Goal: Information Seeking & Learning: Learn about a topic

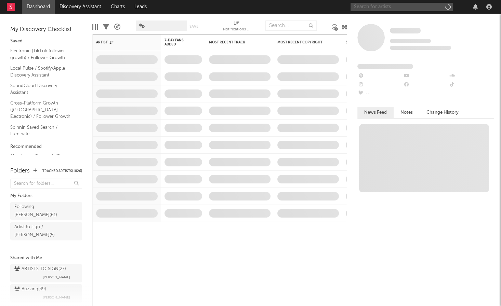
click at [383, 9] on input "text" at bounding box center [401, 7] width 103 height 9
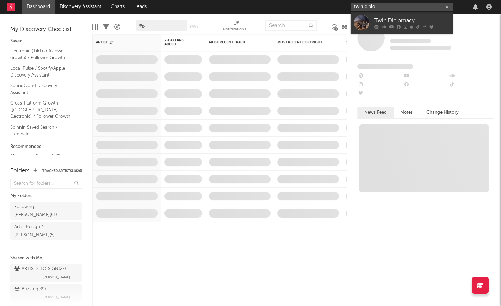
type input "twin diplo"
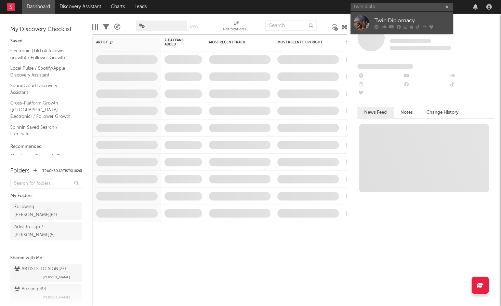
drag, startPoint x: 383, startPoint y: 9, endPoint x: 392, endPoint y: 19, distance: 14.3
click at [392, 19] on div "Twin Diplomacy" at bounding box center [411, 20] width 75 height 8
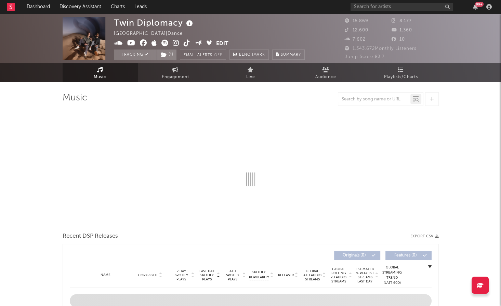
click at [193, 19] on icon at bounding box center [190, 24] width 10 height 10
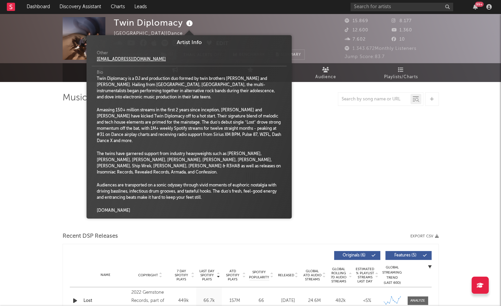
select select "6m"
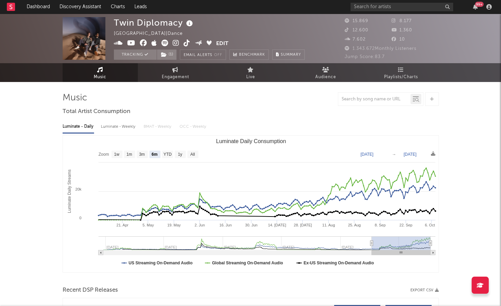
click at [187, 25] on icon at bounding box center [190, 24] width 10 height 10
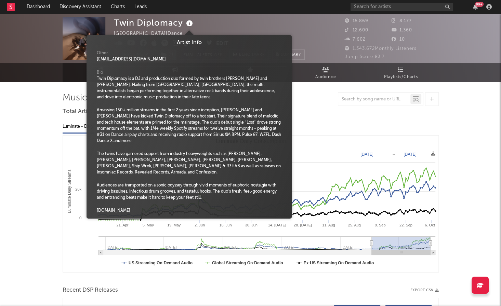
click at [189, 22] on icon at bounding box center [190, 24] width 10 height 10
drag, startPoint x: 148, startPoint y: 57, endPoint x: 215, endPoint y: 26, distance: 73.6
click at [247, 22] on div "Twin Diplomacy United States | Dance Edit Tracking ( 1 ) Email Alerts Off Bench…" at bounding box center [209, 38] width 191 height 43
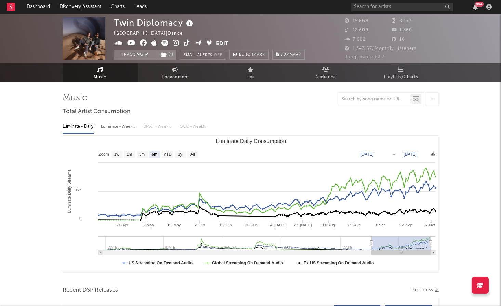
click at [119, 43] on icon at bounding box center [118, 43] width 9 height 7
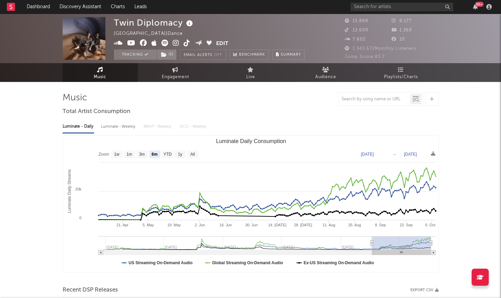
click at [139, 40] on span at bounding box center [165, 44] width 103 height 9
click at [144, 43] on icon at bounding box center [143, 43] width 7 height 7
click at [173, 42] on icon at bounding box center [176, 43] width 6 height 7
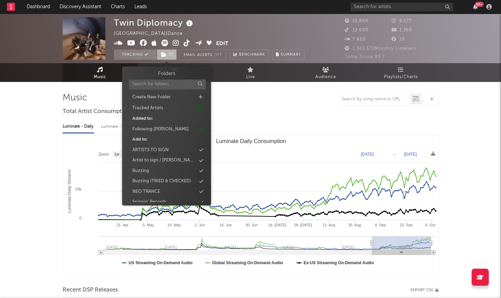
click at [168, 55] on span "( 1 )" at bounding box center [167, 55] width 20 height 10
drag, startPoint x: 250, startPoint y: 27, endPoint x: 255, endPoint y: 22, distance: 7.0
click at [250, 26] on div "Twin Diplomacy United States | Dance Edit Tracking ( 1 ) Email Alerts Off Bench…" at bounding box center [209, 38] width 191 height 43
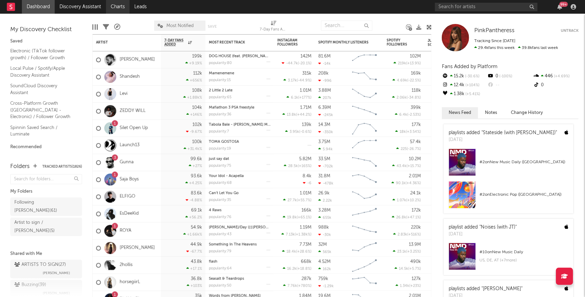
click at [115, 10] on link "Charts" at bounding box center [118, 7] width 24 height 14
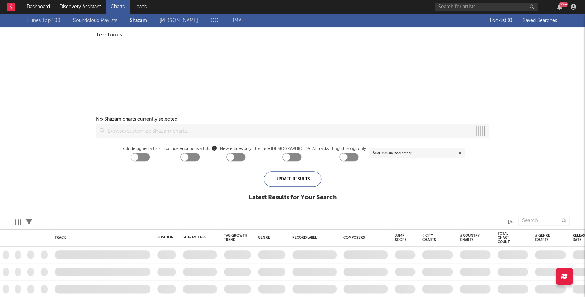
checkbox input "true"
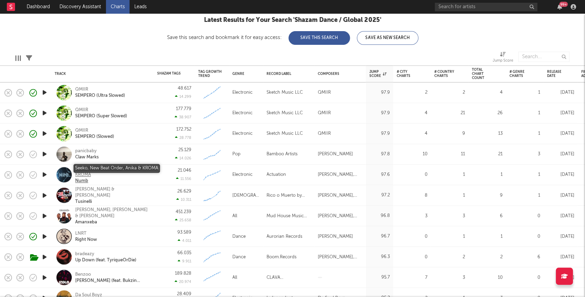
click at [97, 169] on div "Seeko, New Beat Order, Anika & KROMA" at bounding box center [111, 171] width 73 height 12
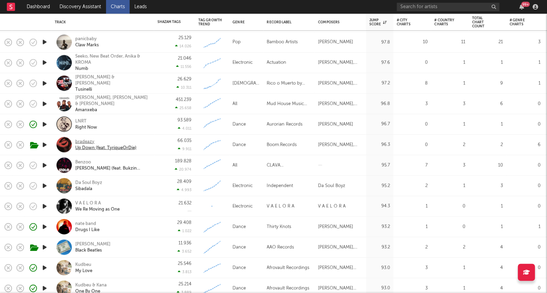
click at [83, 139] on div "bradeazy" at bounding box center [105, 142] width 61 height 6
click at [49, 168] on div at bounding box center [45, 165] width 14 height 21
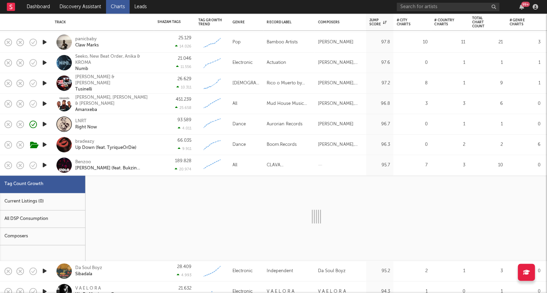
click at [47, 166] on icon "button" at bounding box center [44, 165] width 7 height 9
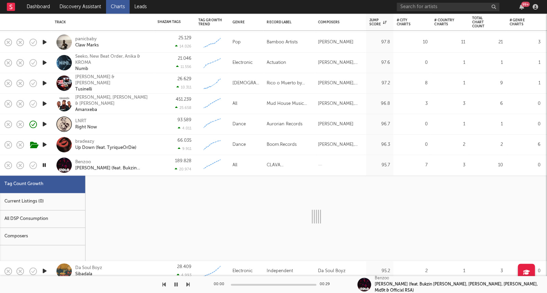
click at [163, 169] on div "189.828 20.974" at bounding box center [174, 165] width 34 height 20
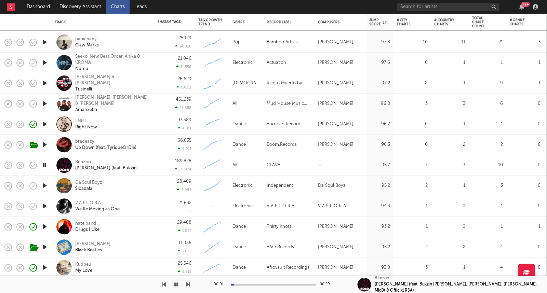
click at [45, 186] on icon "button" at bounding box center [44, 186] width 7 height 9
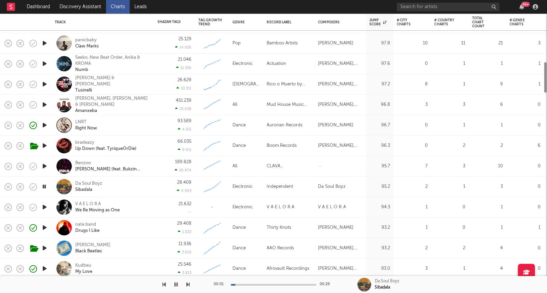
click at [32, 185] on icon "button" at bounding box center [33, 187] width 10 height 10
click at [45, 207] on icon "button" at bounding box center [44, 207] width 7 height 9
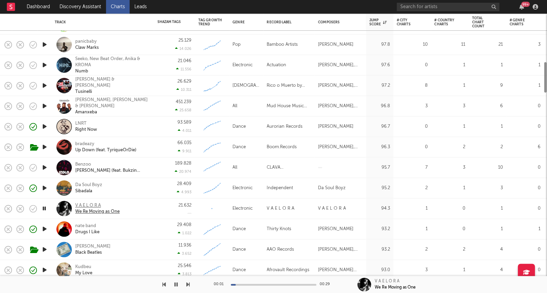
click at [89, 204] on div "V A E L O R A" at bounding box center [97, 206] width 44 height 6
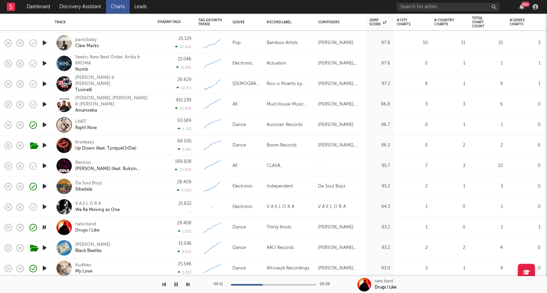
drag, startPoint x: 46, startPoint y: 228, endPoint x: 44, endPoint y: 231, distance: 3.9
click at [46, 228] on icon "button" at bounding box center [44, 227] width 6 height 9
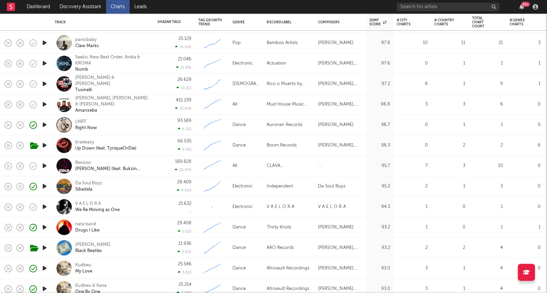
click at [145, 203] on div "V A E L O R A We Re Moving as One" at bounding box center [111, 207] width 73 height 12
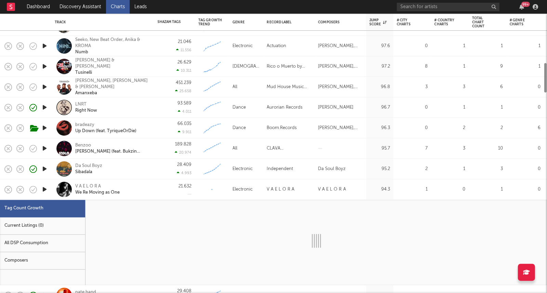
select select "1w"
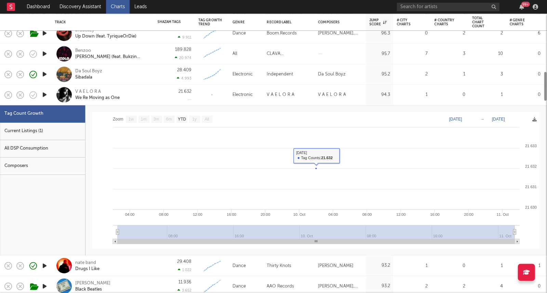
click at [47, 132] on div "Current Listings (1)" at bounding box center [42, 131] width 85 height 17
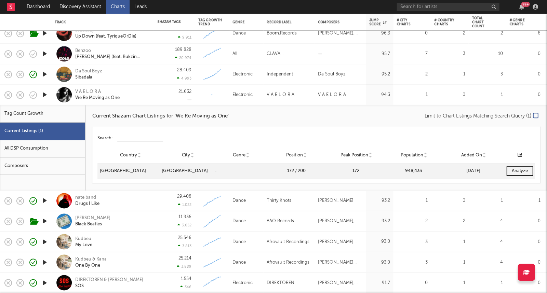
click at [163, 97] on div "21.632" at bounding box center [174, 95] width 34 height 20
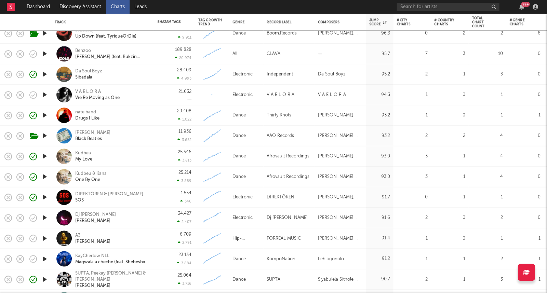
click at [41, 94] on icon "button" at bounding box center [44, 95] width 7 height 9
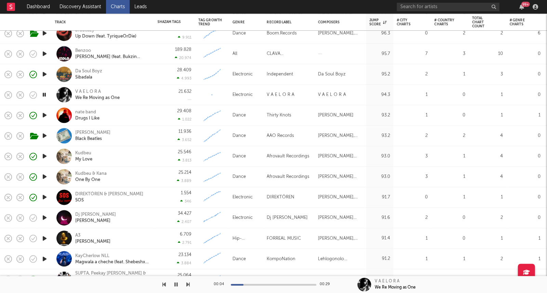
click at [44, 96] on icon "button" at bounding box center [44, 95] width 6 height 9
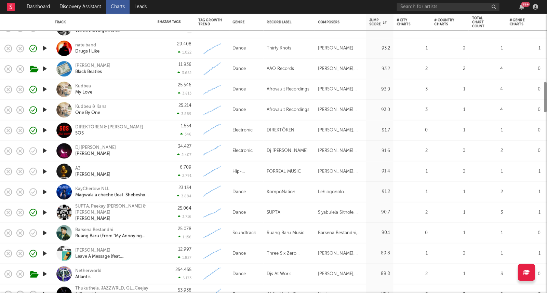
click at [50, 148] on div at bounding box center [45, 151] width 14 height 21
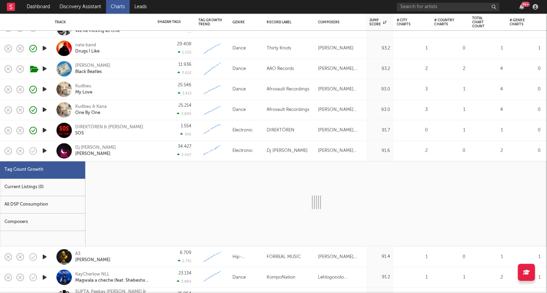
click at [48, 149] on icon "button" at bounding box center [44, 151] width 7 height 9
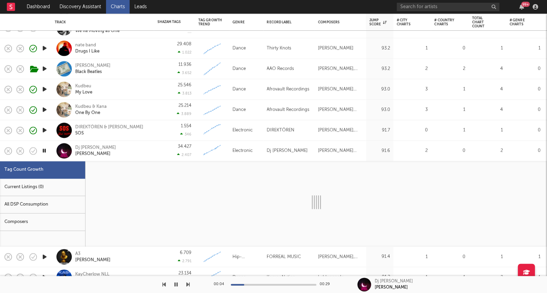
select select "3m"
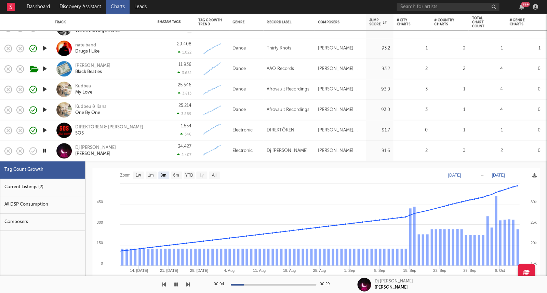
click at [126, 155] on div "Dj Rene Abrego Luna Tribal" at bounding box center [111, 151] width 73 height 12
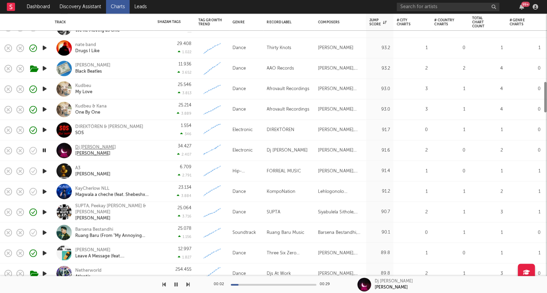
click at [94, 149] on div "Dj Rene Abrego" at bounding box center [95, 148] width 41 height 6
click at [44, 151] on icon "button" at bounding box center [44, 150] width 6 height 9
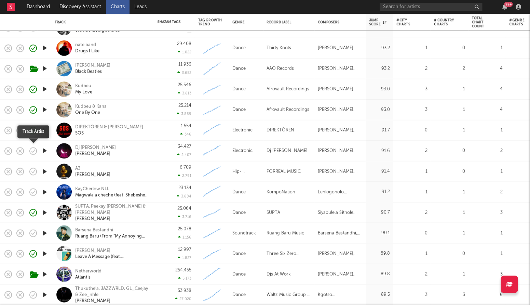
click at [27, 148] on button "button" at bounding box center [33, 151] width 12 height 12
click at [46, 171] on icon "button" at bounding box center [44, 171] width 7 height 9
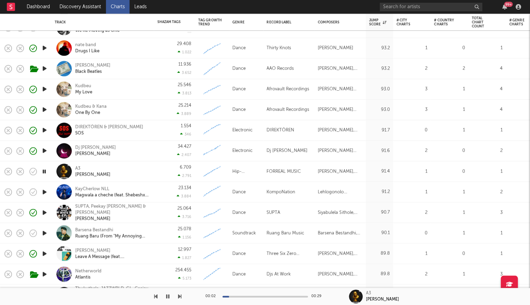
click at [43, 195] on icon "button" at bounding box center [44, 191] width 7 height 9
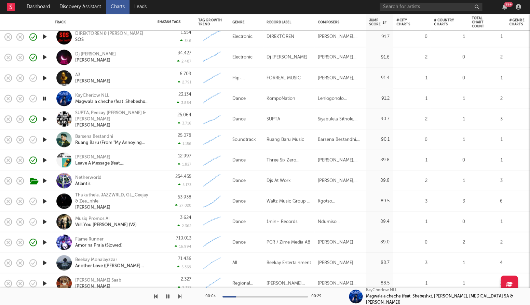
click at [47, 141] on icon "button" at bounding box center [44, 139] width 7 height 9
drag, startPoint x: 46, startPoint y: 200, endPoint x: 122, endPoint y: 169, distance: 81.4
click at [46, 200] on icon "button" at bounding box center [44, 201] width 7 height 9
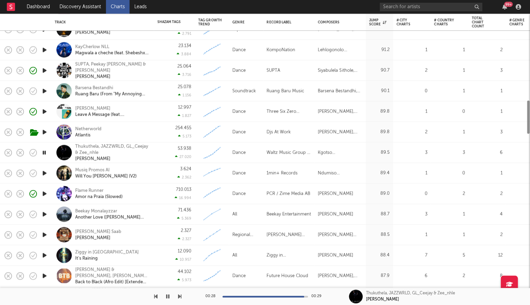
click at [45, 168] on div at bounding box center [45, 173] width 14 height 21
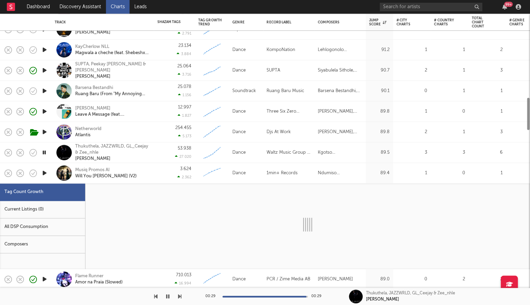
click at [45, 170] on icon "button" at bounding box center [44, 173] width 7 height 9
select select "1w"
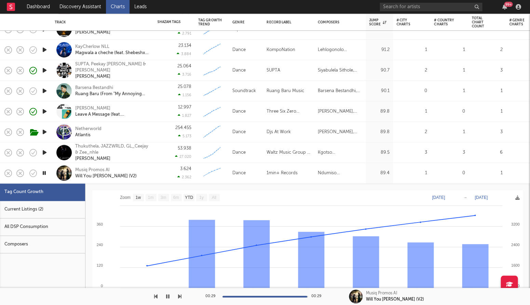
click at [146, 169] on div "Musiq Promos AI Will You Mary Me (V2)" at bounding box center [111, 173] width 73 height 12
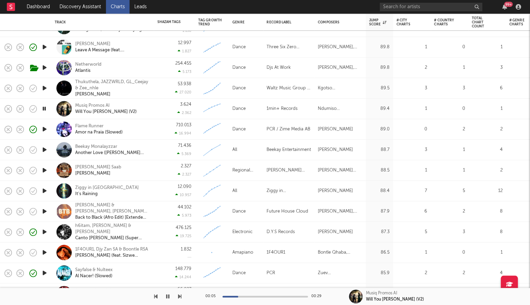
click at [43, 171] on icon "button" at bounding box center [44, 170] width 7 height 9
click at [46, 189] on icon "button" at bounding box center [44, 190] width 7 height 9
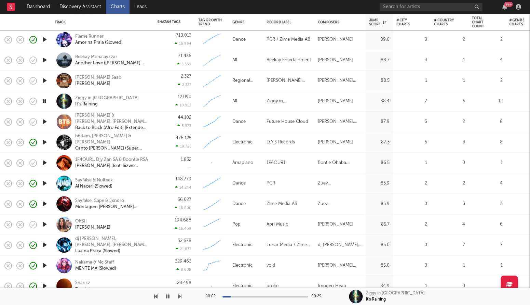
click at [43, 224] on icon "button" at bounding box center [44, 224] width 7 height 9
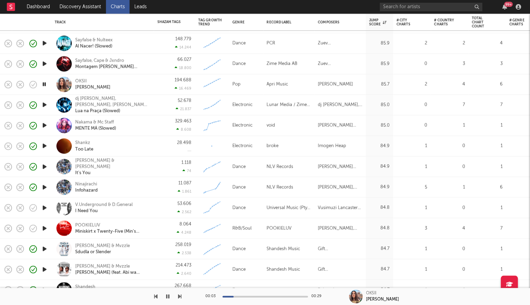
click at [42, 206] on icon "button" at bounding box center [44, 207] width 7 height 9
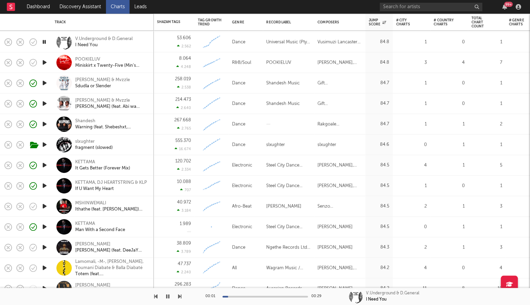
click at [45, 208] on icon "button" at bounding box center [44, 206] width 7 height 9
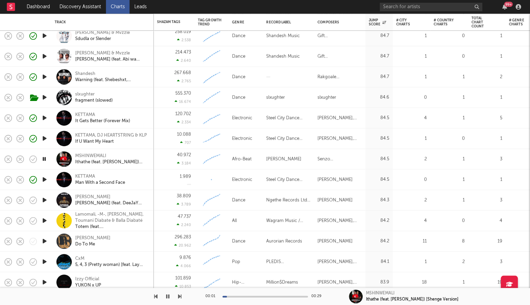
click at [45, 208] on div at bounding box center [45, 200] width 14 height 21
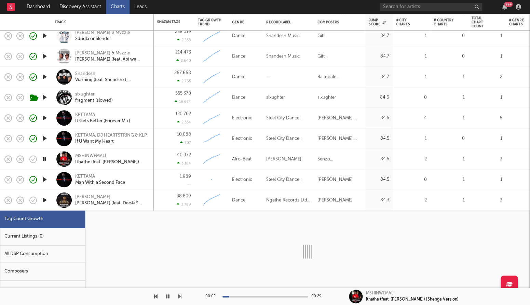
click at [44, 200] on icon "button" at bounding box center [44, 200] width 7 height 9
select select "1w"
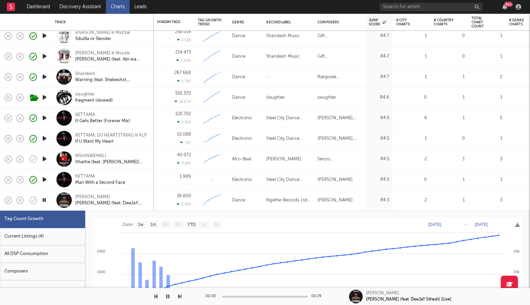
click at [152, 208] on div "Thabie Ngethe Angeke Balunge (feat. DeeJaY Sthesh) [Live]" at bounding box center [102, 200] width 103 height 21
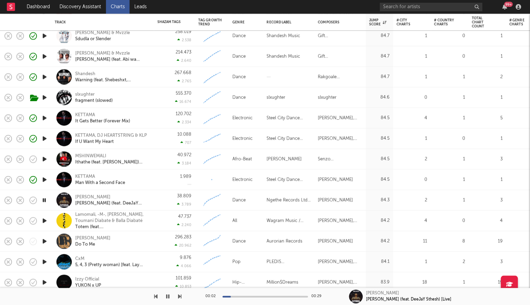
click at [45, 222] on icon "button" at bounding box center [44, 220] width 7 height 9
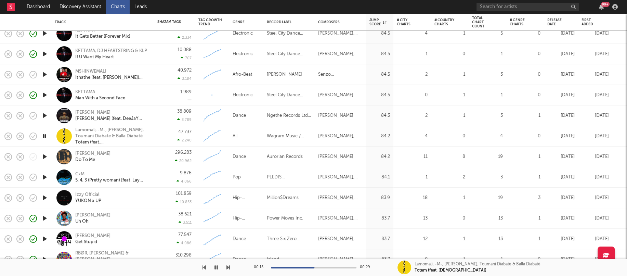
click at [44, 157] on icon "button" at bounding box center [44, 156] width 7 height 9
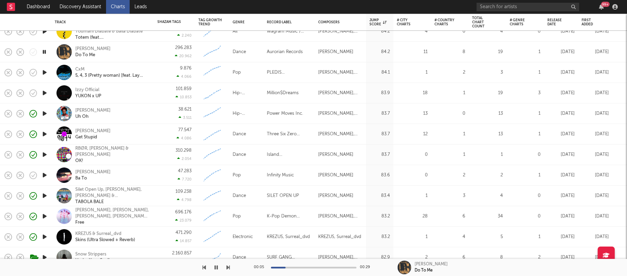
click at [47, 173] on icon "button" at bounding box center [44, 175] width 7 height 9
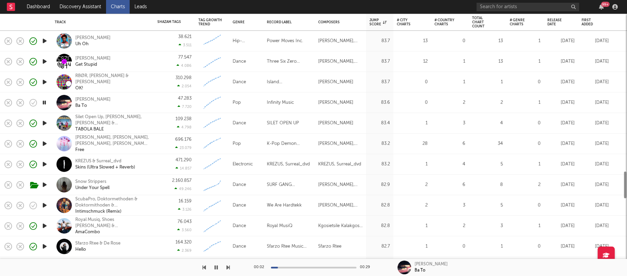
click at [46, 201] on div at bounding box center [45, 205] width 14 height 21
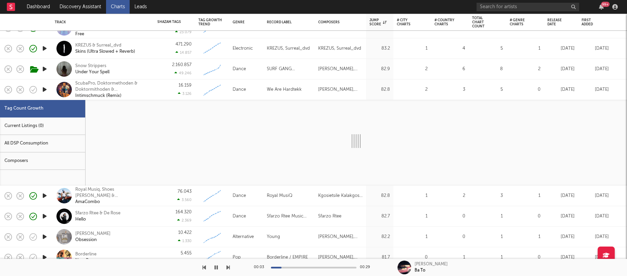
click at [42, 90] on icon "button" at bounding box center [44, 89] width 7 height 9
select select "1w"
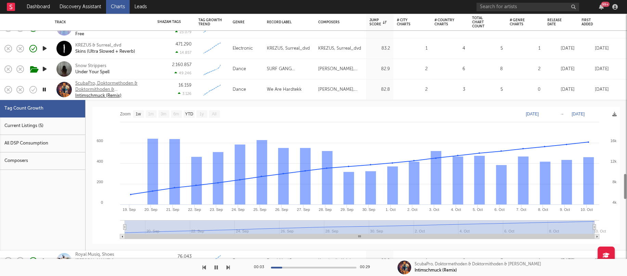
click at [143, 95] on div "Intimschmuck (Remix)" at bounding box center [111, 96] width 73 height 6
click at [163, 93] on div "16.159 3.126" at bounding box center [174, 89] width 34 height 20
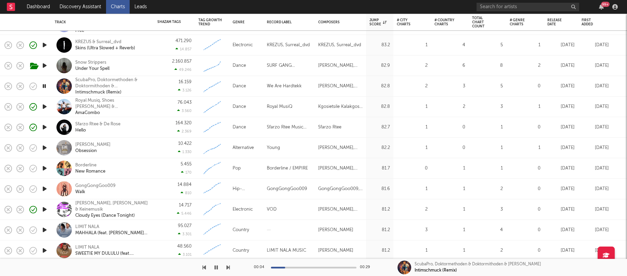
click at [44, 148] on icon "button" at bounding box center [44, 147] width 7 height 9
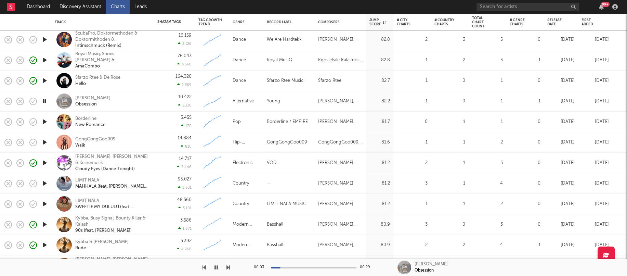
click at [46, 161] on icon "button" at bounding box center [44, 162] width 7 height 9
drag, startPoint x: 46, startPoint y: 184, endPoint x: 43, endPoint y: 182, distance: 3.5
click at [46, 184] on icon "button" at bounding box center [44, 183] width 7 height 9
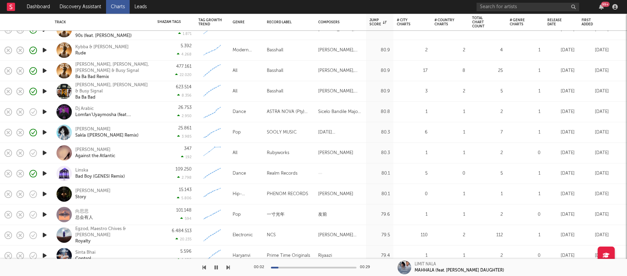
click at [46, 156] on icon "button" at bounding box center [44, 152] width 7 height 9
click at [45, 190] on icon "button" at bounding box center [44, 193] width 7 height 9
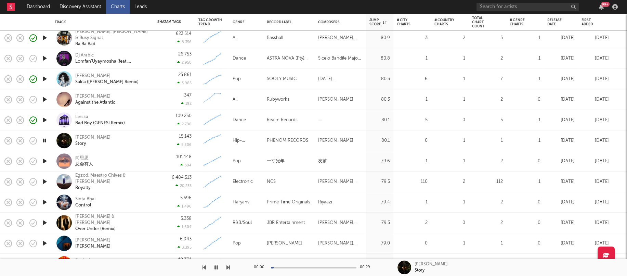
click at [48, 180] on icon "button" at bounding box center [44, 181] width 7 height 9
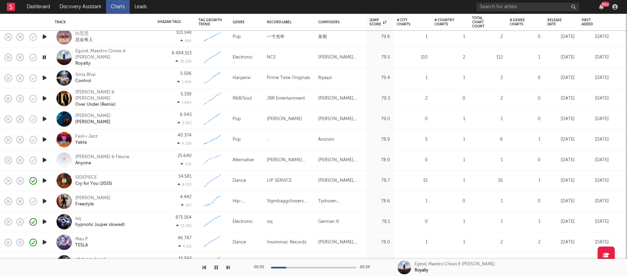
click at [43, 182] on icon "button" at bounding box center [44, 180] width 7 height 9
click at [323, 267] on div at bounding box center [313, 267] width 85 height 2
click at [337, 267] on div at bounding box center [313, 267] width 85 height 2
click at [345, 266] on div at bounding box center [313, 267] width 85 height 2
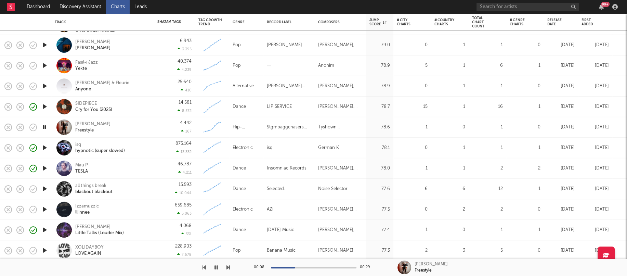
click at [45, 185] on icon "button" at bounding box center [44, 188] width 7 height 9
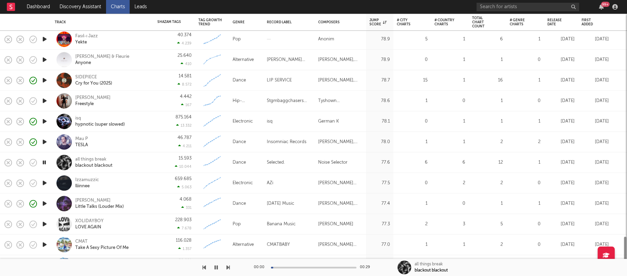
click at [45, 183] on icon "button" at bounding box center [44, 182] width 7 height 9
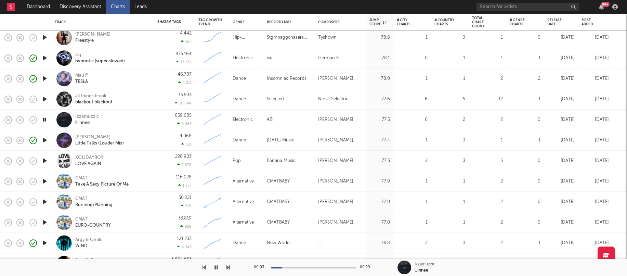
click at [43, 160] on icon "button" at bounding box center [44, 160] width 7 height 9
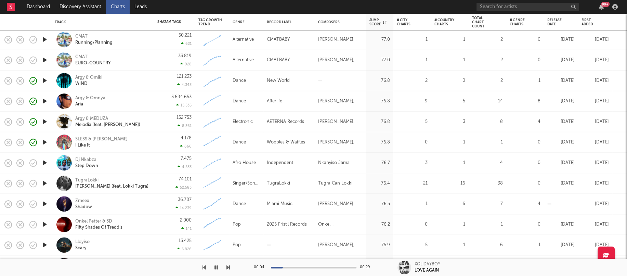
click at [44, 202] on icon "button" at bounding box center [44, 203] width 7 height 9
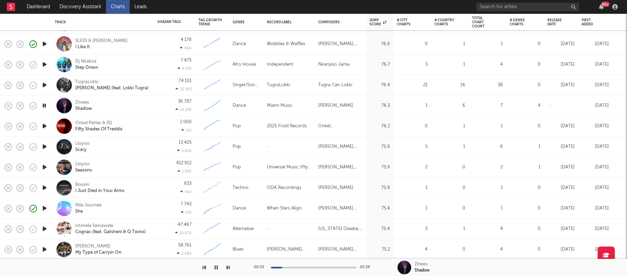
click at [45, 183] on div at bounding box center [45, 187] width 14 height 21
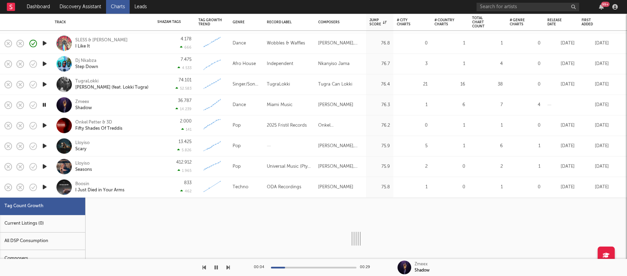
click at [44, 187] on icon "button" at bounding box center [44, 187] width 7 height 9
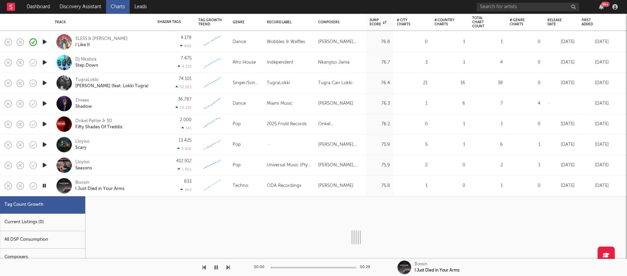
click at [149, 187] on div "Boosin I Just Died in Your Arms" at bounding box center [103, 185] width 96 height 20
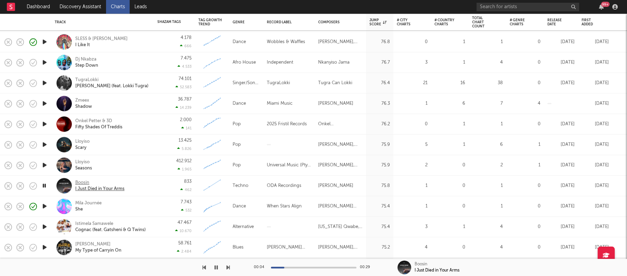
click at [81, 182] on div "Boosin" at bounding box center [99, 182] width 49 height 6
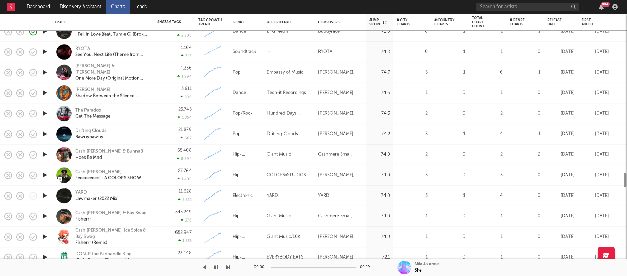
click at [43, 196] on icon "button" at bounding box center [44, 195] width 7 height 9
click at [113, 5] on link "Charts" at bounding box center [118, 7] width 24 height 14
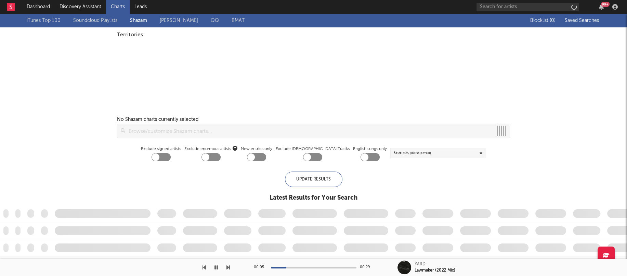
click at [101, 23] on link "Soundcloud Playlists" at bounding box center [95, 20] width 44 height 8
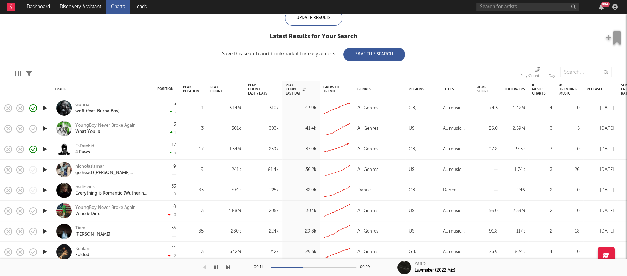
click at [43, 126] on icon "button" at bounding box center [44, 128] width 7 height 9
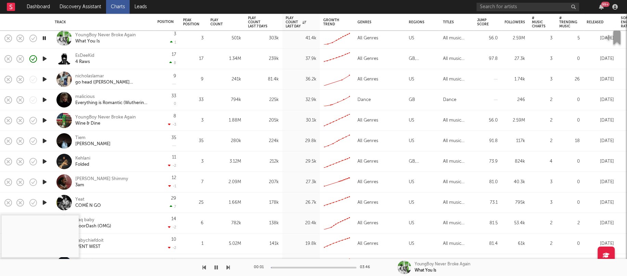
click at [48, 101] on icon "button" at bounding box center [44, 99] width 7 height 9
click at [289, 265] on div "00:02 03:46" at bounding box center [314, 266] width 120 height 17
click at [289, 267] on div at bounding box center [313, 267] width 85 height 2
click at [296, 267] on div at bounding box center [313, 267] width 85 height 2
click at [303, 267] on div at bounding box center [313, 267] width 85 height 2
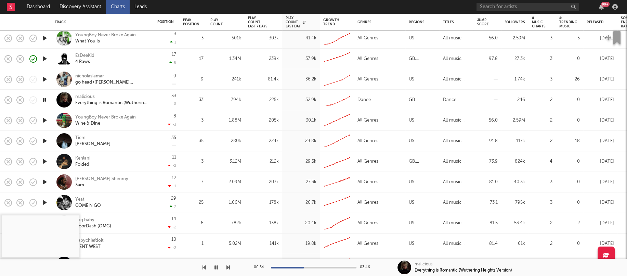
click at [316, 268] on div at bounding box center [313, 267] width 85 height 2
click at [330, 267] on div at bounding box center [313, 267] width 85 height 2
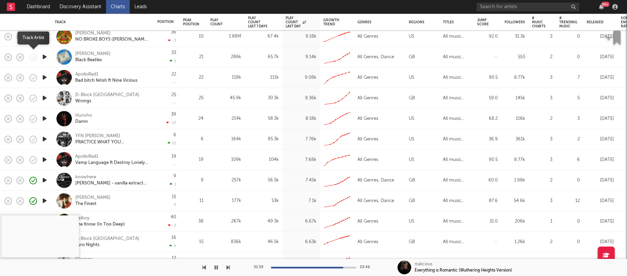
click at [36, 57] on icon "button" at bounding box center [33, 57] width 10 height 10
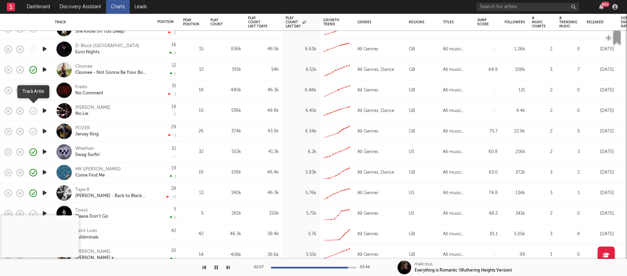
click at [33, 109] on icon "button" at bounding box center [33, 111] width 10 height 10
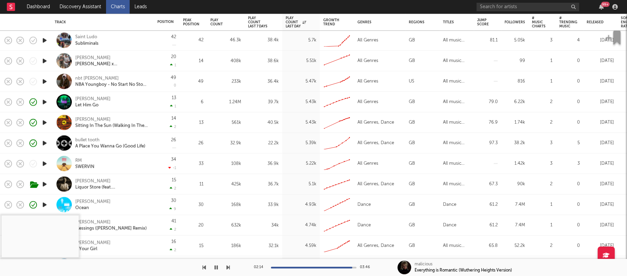
click at [44, 146] on icon "button" at bounding box center [44, 142] width 7 height 9
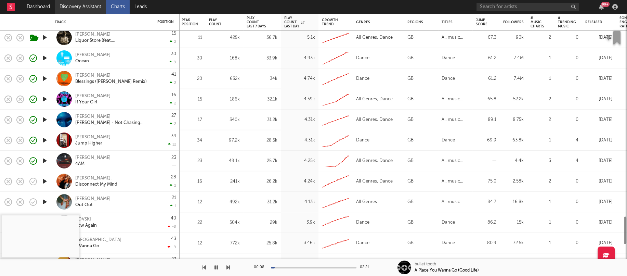
click at [69, 4] on link "Discovery Assistant" at bounding box center [80, 7] width 51 height 14
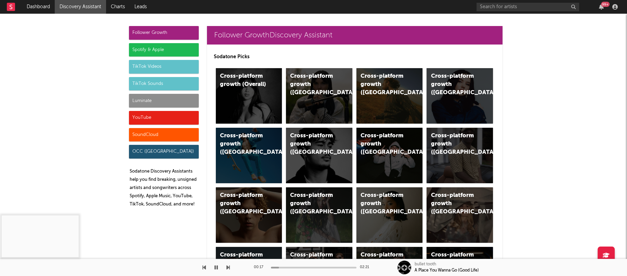
click at [138, 135] on div "SoundCloud" at bounding box center [164, 135] width 70 height 14
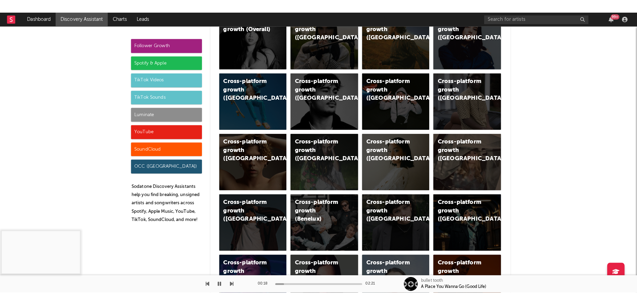
scroll to position [71, 0]
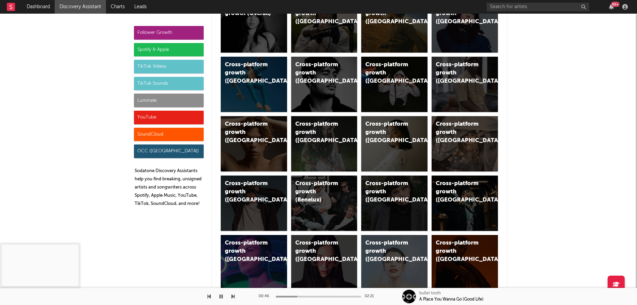
click at [170, 135] on div "SoundCloud" at bounding box center [169, 135] width 70 height 14
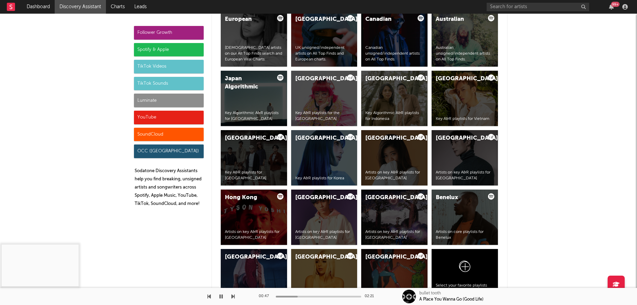
scroll to position [4676, 0]
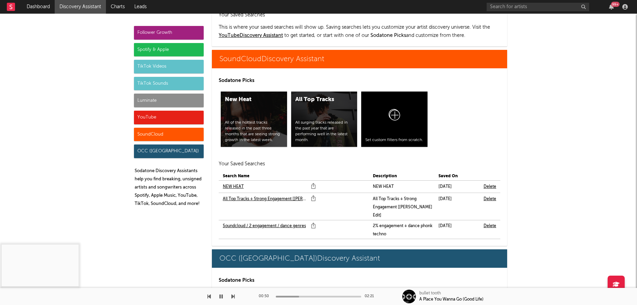
click at [236, 183] on link "NEW HEAT" at bounding box center [233, 187] width 21 height 8
click at [241, 195] on link "All Top Tracks + Strong Engagement [Marco Edit]" at bounding box center [265, 199] width 85 height 8
click at [252, 222] on link "Soundcloud / 2 engagement / dance genres" at bounding box center [264, 226] width 83 height 8
click at [314, 0] on nav "Dashboard Discovery Assistant Charts Leads 99 +" at bounding box center [318, 7] width 637 height 14
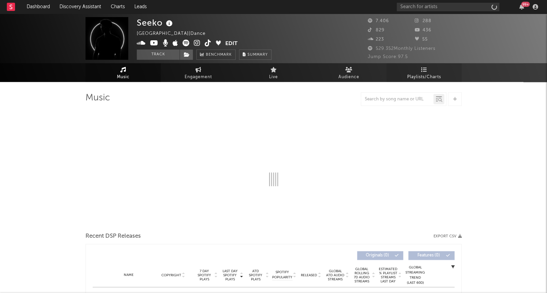
click at [409, 73] on span "Playlists/Charts" at bounding box center [424, 77] width 34 height 8
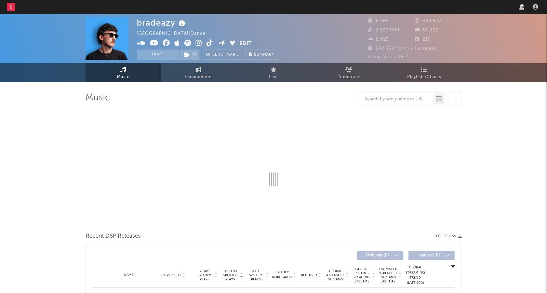
select select "6m"
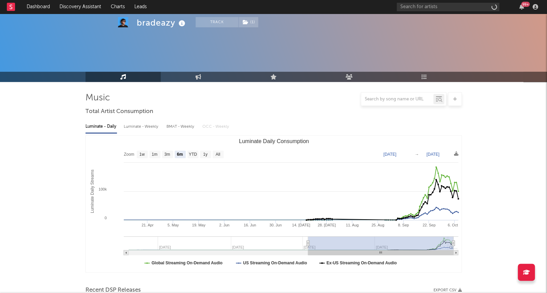
scroll to position [202, 0]
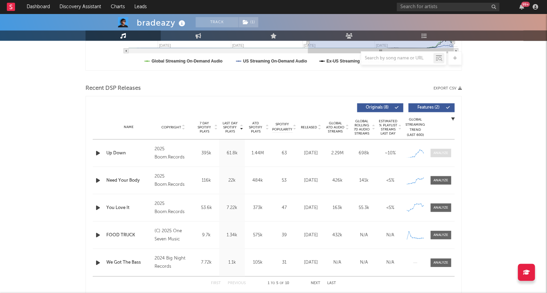
click at [448, 156] on span at bounding box center [440, 153] width 21 height 9
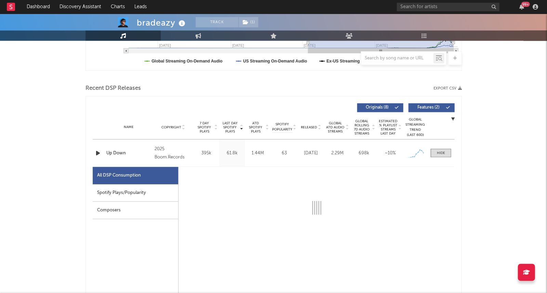
select select "1w"
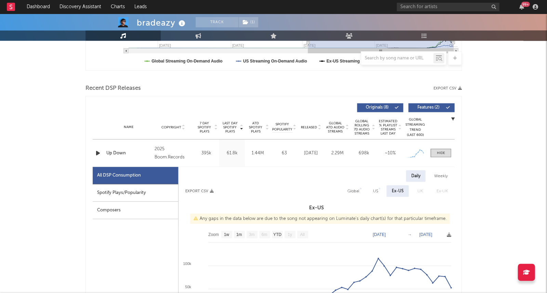
click at [133, 189] on div "Spotify Plays/Popularity" at bounding box center [135, 192] width 85 height 17
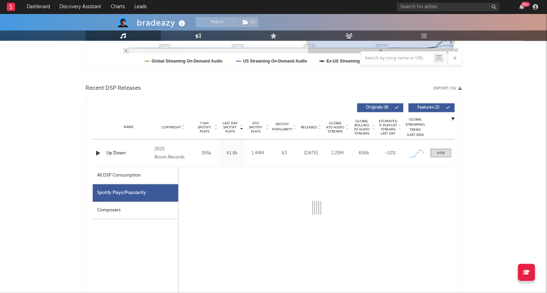
select select "1w"
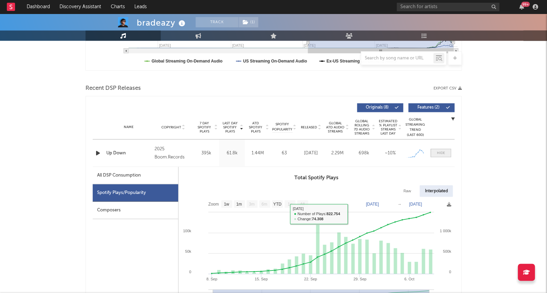
click at [444, 156] on span at bounding box center [440, 153] width 21 height 9
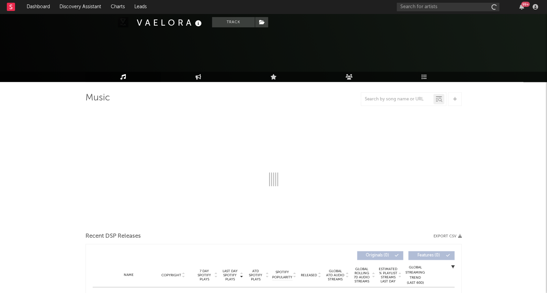
scroll to position [192, 0]
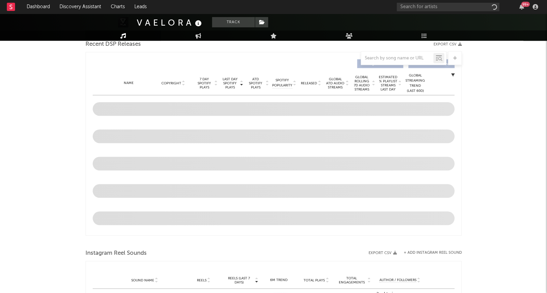
select select "1w"
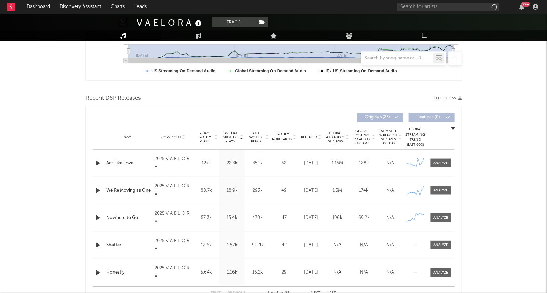
scroll to position [215, 0]
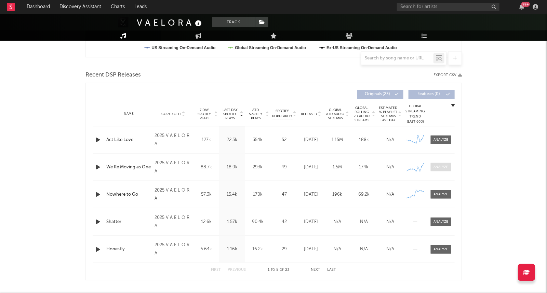
click at [447, 169] on span at bounding box center [440, 167] width 21 height 9
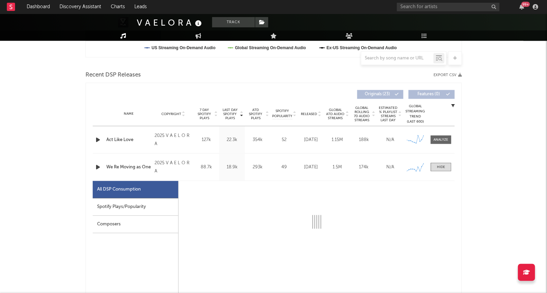
drag, startPoint x: 117, startPoint y: 204, endPoint x: 113, endPoint y: 203, distance: 3.6
click at [117, 204] on div "Spotify Plays/Popularity" at bounding box center [135, 206] width 85 height 17
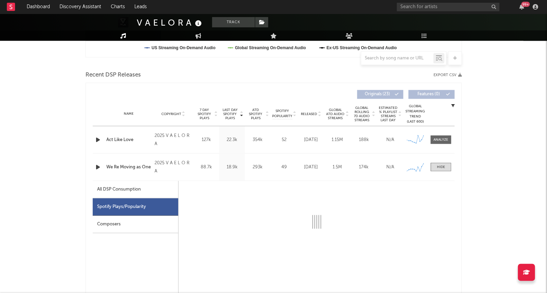
select select "1w"
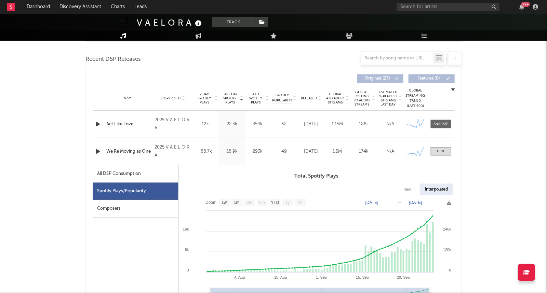
scroll to position [232, 0]
click at [198, 23] on icon at bounding box center [198, 24] width 10 height 10
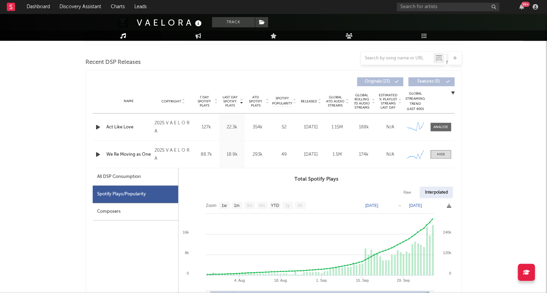
click at [198, 23] on icon at bounding box center [198, 24] width 10 height 10
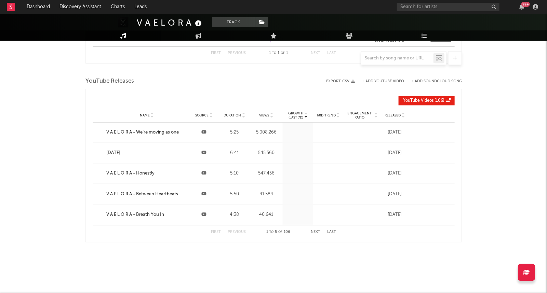
scroll to position [844, 0]
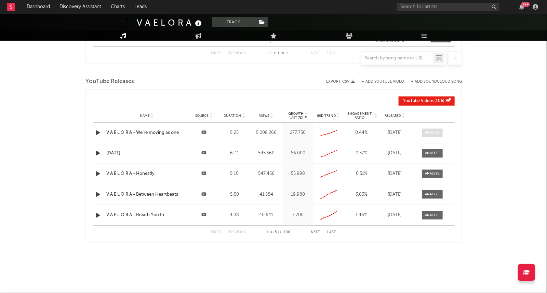
click at [431, 132] on div at bounding box center [432, 132] width 15 height 5
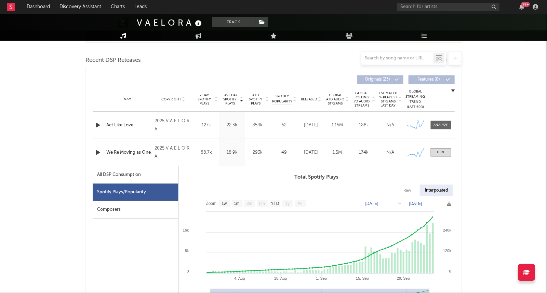
scroll to position [267, 0]
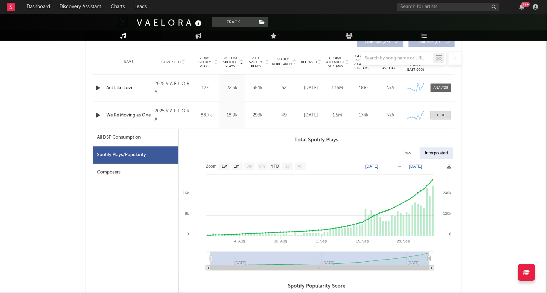
click at [130, 137] on div "All DSP Consumption" at bounding box center [119, 137] width 44 height 8
select select "1w"
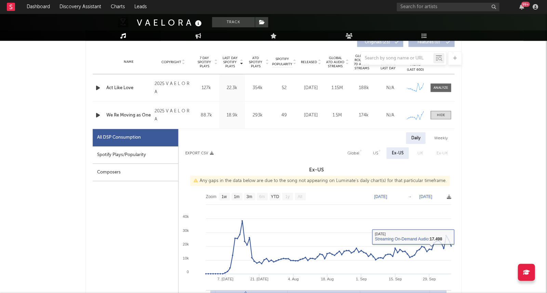
click at [347, 153] on div "Global" at bounding box center [353, 153] width 22 height 12
select select "1w"
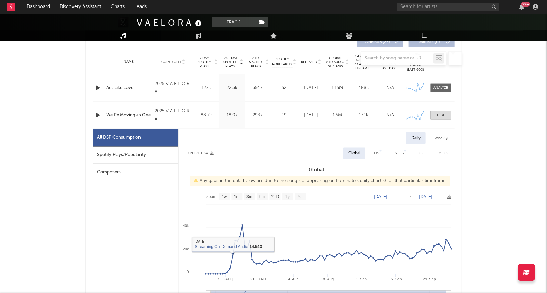
click at [143, 154] on div "Spotify Plays/Popularity" at bounding box center [135, 154] width 85 height 17
select select "1w"
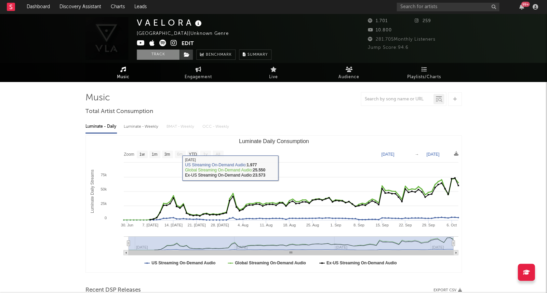
scroll to position [0, 0]
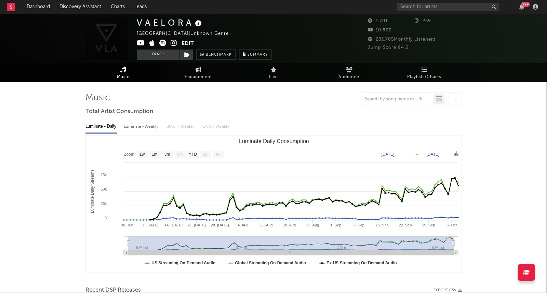
drag, startPoint x: 174, startPoint y: 44, endPoint x: 156, endPoint y: 44, distance: 18.1
click at [173, 44] on icon at bounding box center [174, 43] width 6 height 7
click at [142, 43] on icon at bounding box center [141, 43] width 8 height 7
click at [190, 79] on span "Engagement" at bounding box center [198, 77] width 27 height 8
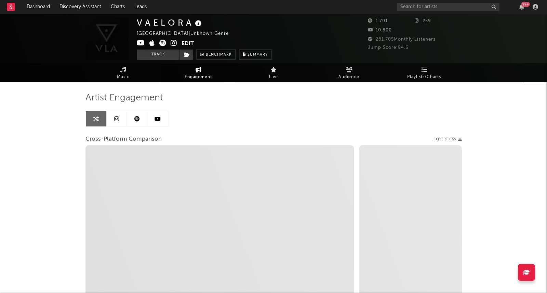
select select "1w"
select select "1m"
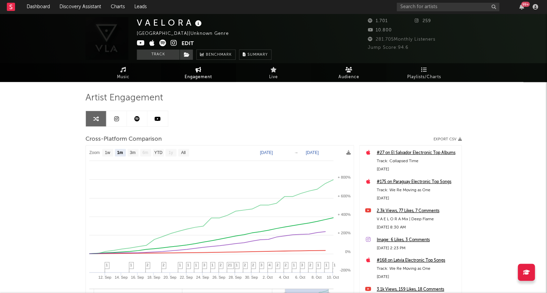
click at [340, 74] on span "Audience" at bounding box center [348, 77] width 21 height 8
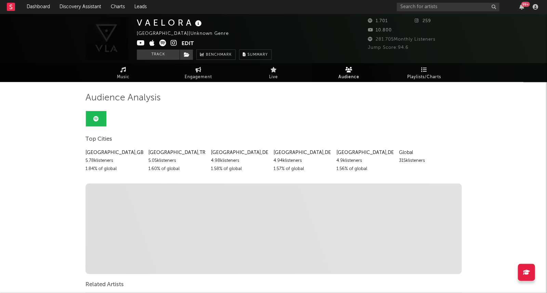
click at [431, 71] on link "Playlists/Charts" at bounding box center [423, 72] width 75 height 19
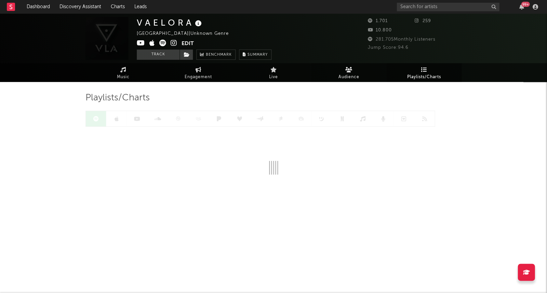
click at [380, 76] on link "Audience" at bounding box center [348, 72] width 75 height 19
click at [333, 77] on link "Audience" at bounding box center [348, 72] width 75 height 19
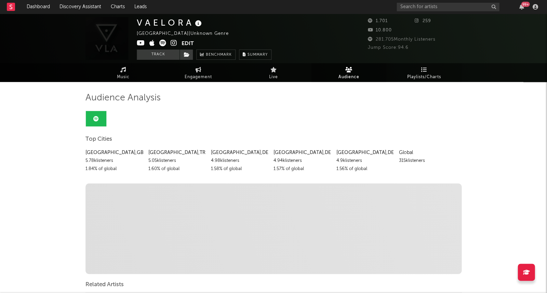
click at [431, 75] on span "Playlists/Charts" at bounding box center [424, 77] width 34 height 8
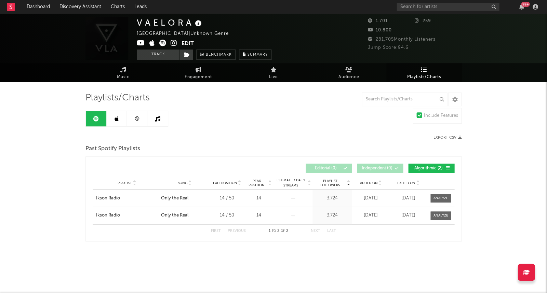
click at [137, 116] on link at bounding box center [137, 118] width 21 height 15
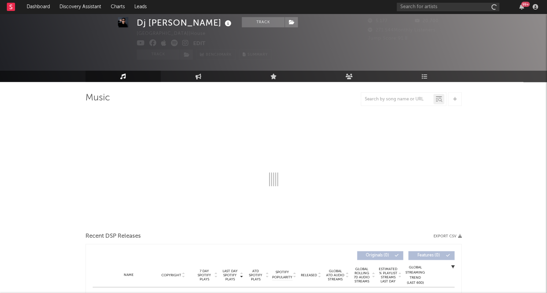
scroll to position [83, 0]
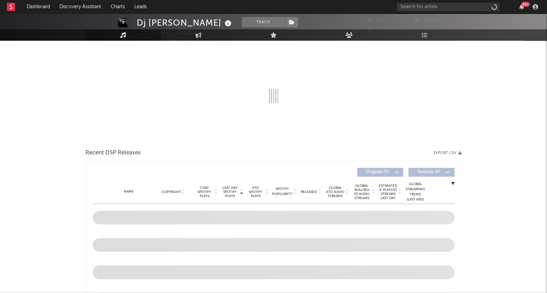
select select "6m"
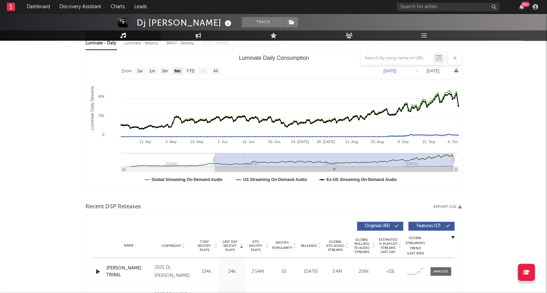
scroll to position [193, 0]
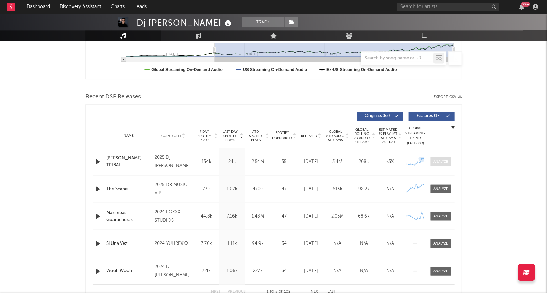
click at [436, 160] on div at bounding box center [440, 161] width 15 height 5
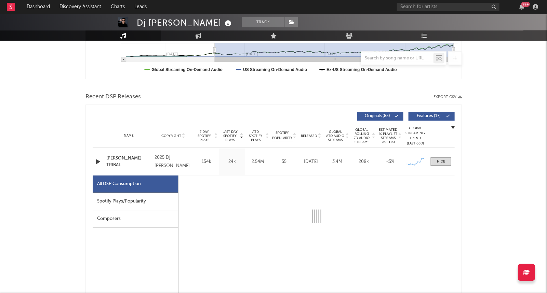
select select "6m"
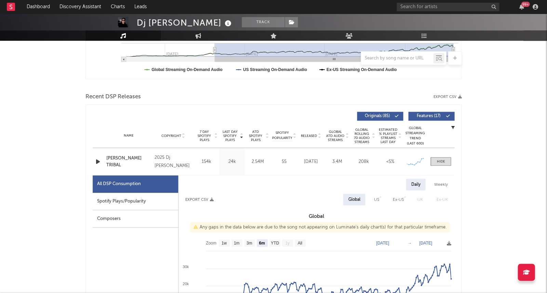
click at [112, 204] on div "Spotify Plays/Popularity" at bounding box center [135, 201] width 85 height 17
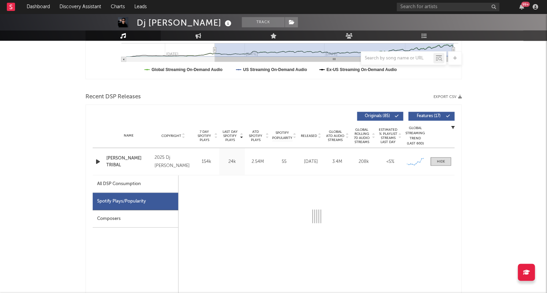
select select "6m"
select select "1w"
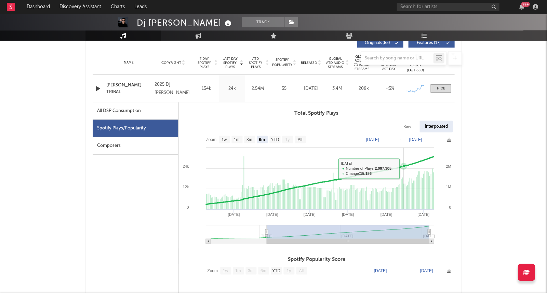
scroll to position [259, 0]
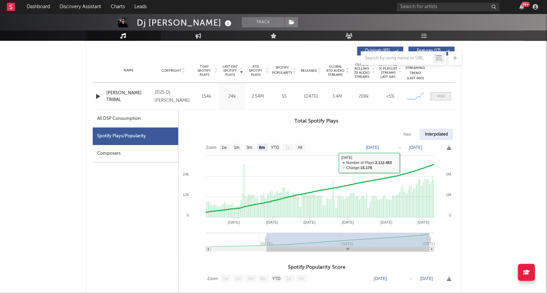
drag, startPoint x: 449, startPoint y: 89, endPoint x: 446, endPoint y: 96, distance: 8.6
click at [449, 89] on div "Name LUNA TRIBAL Copyright 2025 Dj Rene Abrego Label Dj René Abrego Album Names…" at bounding box center [274, 96] width 362 height 27
click at [445, 97] on span at bounding box center [440, 96] width 21 height 9
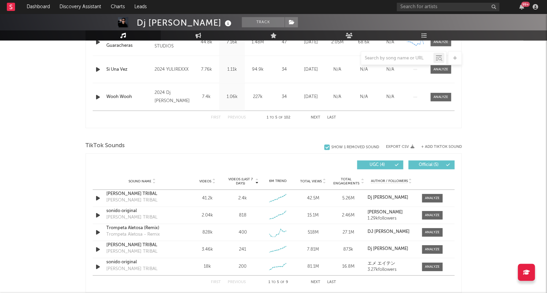
scroll to position [353, 0]
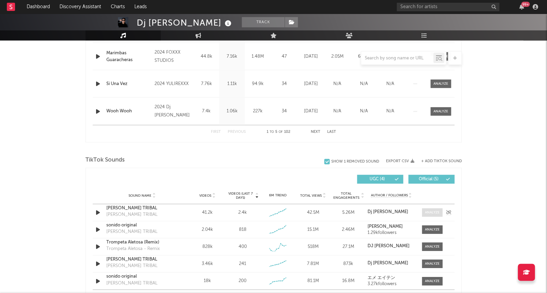
click at [436, 216] on span at bounding box center [432, 213] width 21 height 9
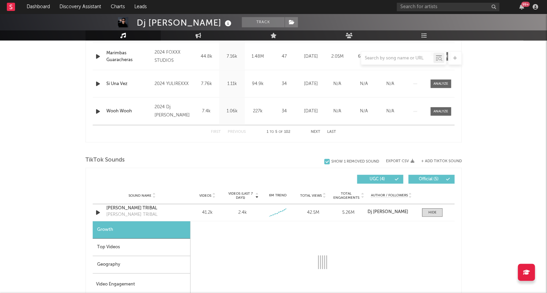
click at [157, 244] on div "Top Videos" at bounding box center [141, 247] width 97 height 17
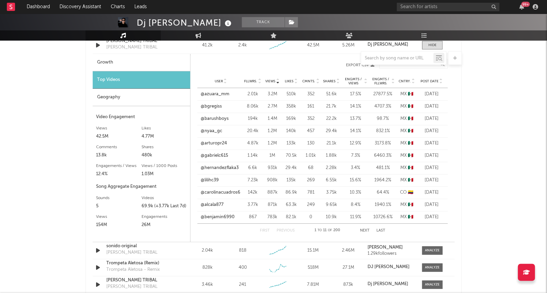
scroll to position [504, 0]
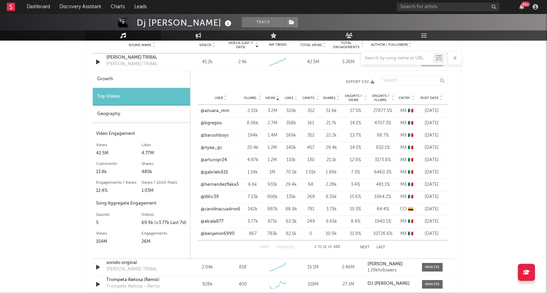
click at [115, 120] on div "Geography" at bounding box center [141, 114] width 97 height 17
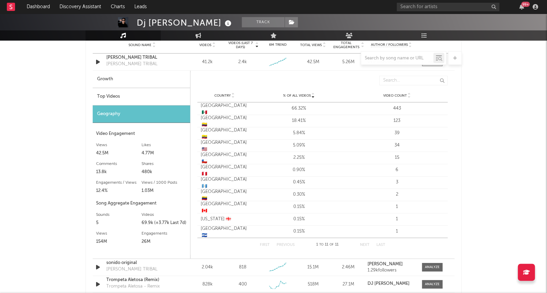
click at [124, 74] on div "Growth" at bounding box center [141, 79] width 97 height 17
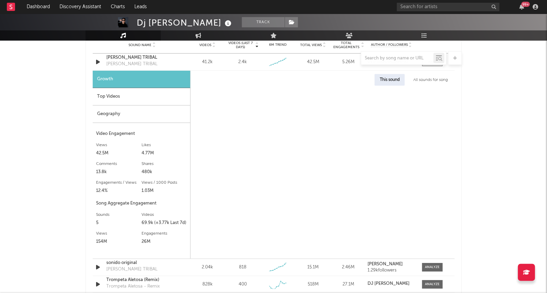
select select "6m"
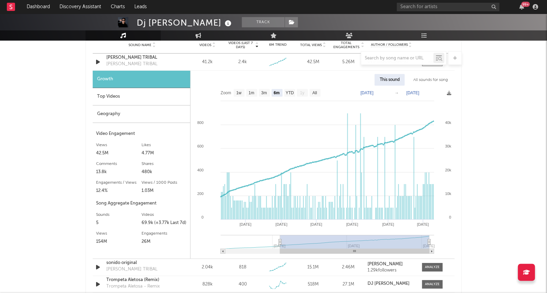
drag, startPoint x: 119, startPoint y: 99, endPoint x: 121, endPoint y: 103, distance: 4.0
click at [119, 99] on div "Top Videos" at bounding box center [141, 96] width 97 height 17
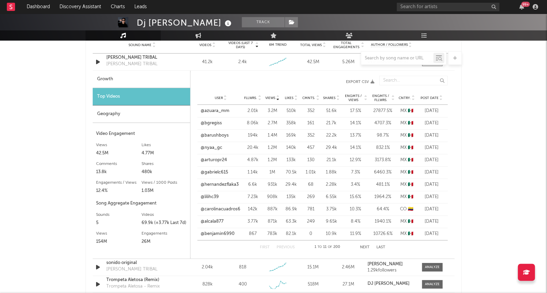
click at [207, 0] on nav "Dashboard Discovery Assistant Charts Leads 99 +" at bounding box center [273, 7] width 547 height 14
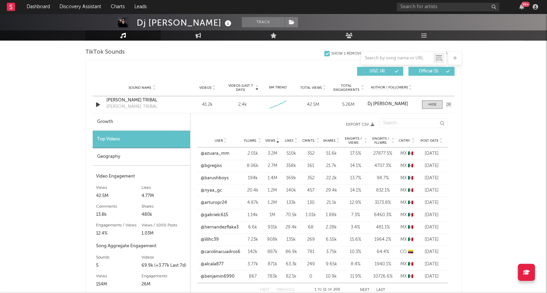
drag, startPoint x: 102, startPoint y: 101, endPoint x: 97, endPoint y: 103, distance: 5.5
click at [99, 102] on div at bounding box center [98, 105] width 9 height 9
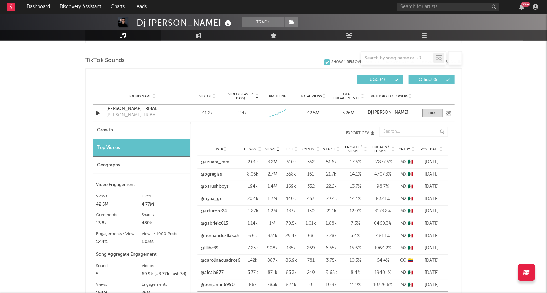
click at [97, 103] on div "Sound Name Videos Videos (last 7 days) Weekly Growth % 6M Trend Total Views Tot…" at bounding box center [274, 96] width 362 height 17
click at [98, 111] on icon "button" at bounding box center [97, 113] width 7 height 9
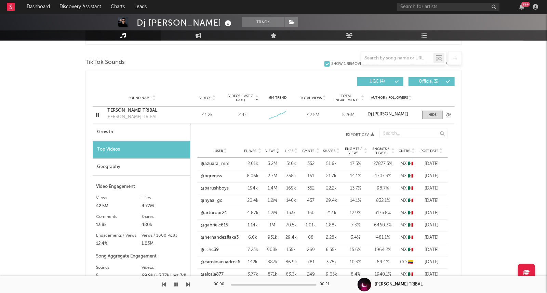
scroll to position [450, 0]
click at [130, 152] on div "Top Videos" at bounding box center [141, 150] width 97 height 17
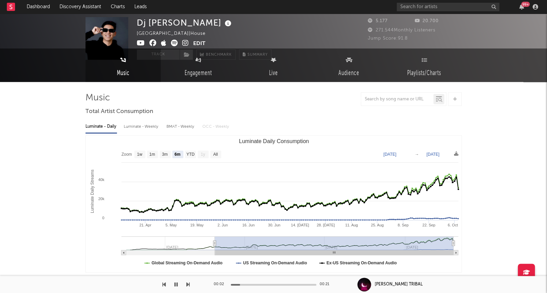
scroll to position [-15, 0]
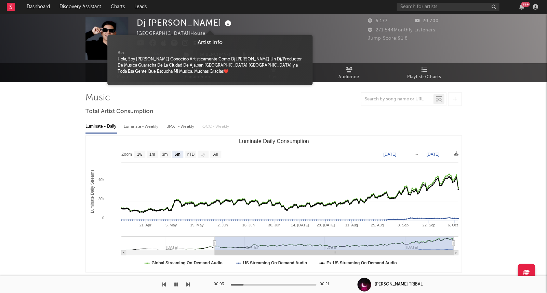
click at [223, 20] on icon at bounding box center [228, 24] width 10 height 10
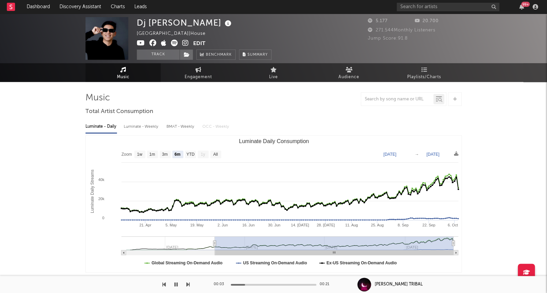
scroll to position [0, 0]
click at [223, 20] on icon at bounding box center [228, 24] width 10 height 10
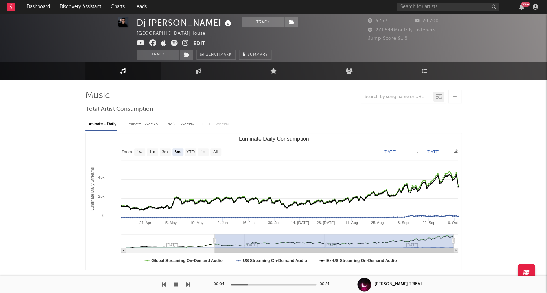
click at [223, 20] on icon at bounding box center [228, 24] width 10 height 10
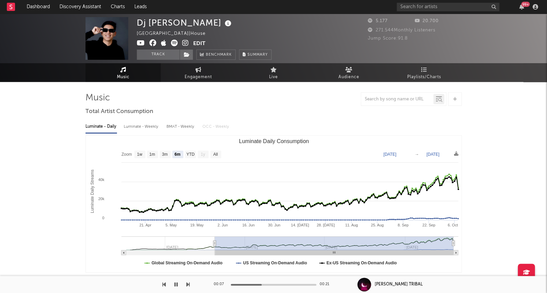
click at [135, 41] on div "Dj René Abrego Mexico | House Edit Track Benchmark Summary 5.177 20.700 271.544…" at bounding box center [273, 39] width 547 height 50
click at [141, 42] on icon at bounding box center [141, 43] width 8 height 7
click at [150, 42] on icon at bounding box center [152, 43] width 7 height 7
click at [185, 44] on icon at bounding box center [185, 43] width 6 height 7
click at [174, 286] on icon "button" at bounding box center [175, 284] width 3 height 5
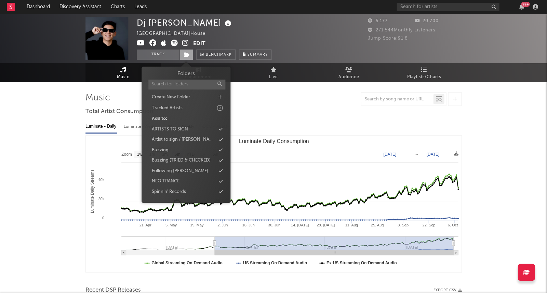
click at [185, 57] on icon at bounding box center [187, 54] width 6 height 5
click at [195, 149] on div "Buzzing" at bounding box center [186, 150] width 79 height 9
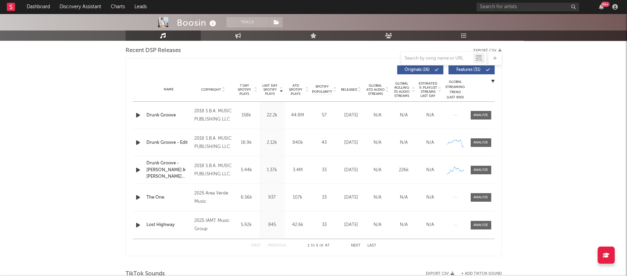
scroll to position [192, 0]
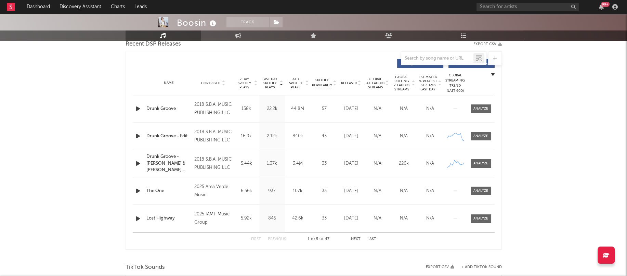
click at [275, 84] on span "Last Day Spotify Plays" at bounding box center [270, 83] width 18 height 12
click at [350, 234] on div "First Previous 1 to 5 of 47 Next Last" at bounding box center [313, 238] width 125 height 13
click at [351, 237] on button "Next" at bounding box center [356, 239] width 10 height 4
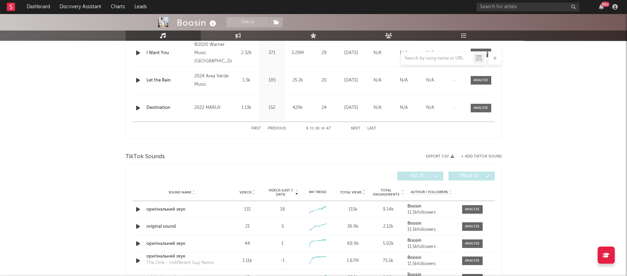
scroll to position [371, 0]
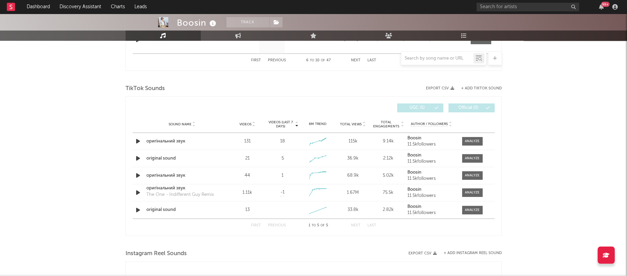
click at [267, 1] on nav "Dashboard Discovery Assistant Charts Leads 99 +" at bounding box center [313, 7] width 627 height 14
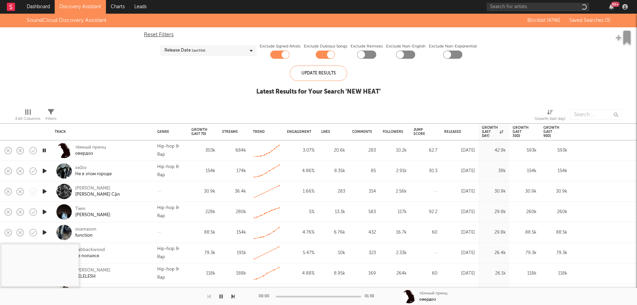
click at [42, 192] on icon "button" at bounding box center [44, 191] width 7 height 9
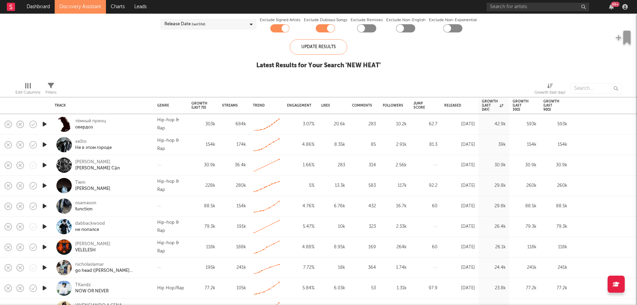
click at [45, 202] on div at bounding box center [45, 206] width 14 height 21
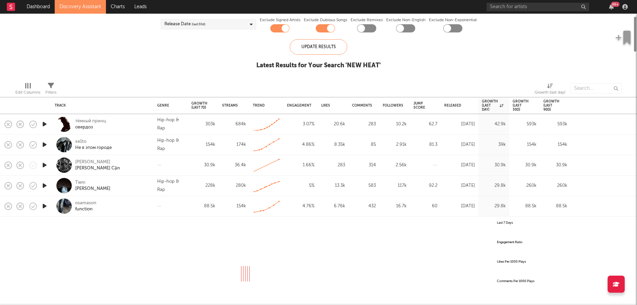
select select "All"
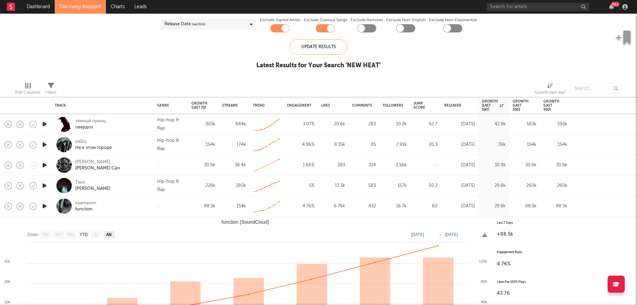
click at [44, 204] on icon "button" at bounding box center [44, 206] width 7 height 9
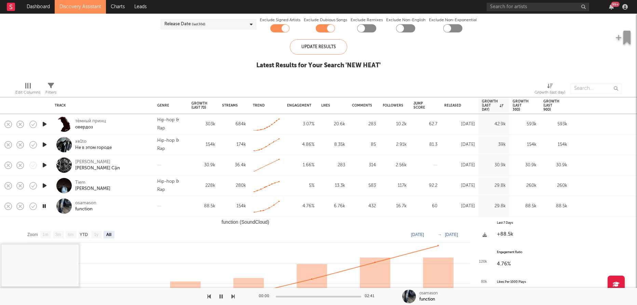
click at [141, 204] on div "osamason function" at bounding box center [111, 206] width 73 height 12
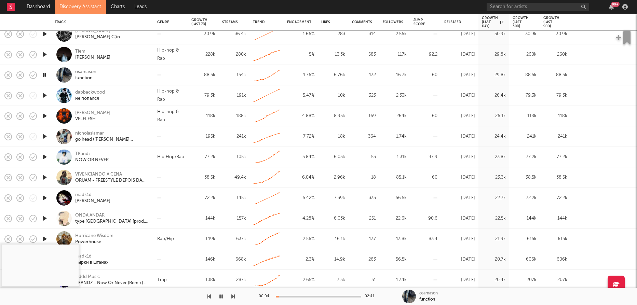
click at [48, 177] on icon "button" at bounding box center [44, 177] width 7 height 9
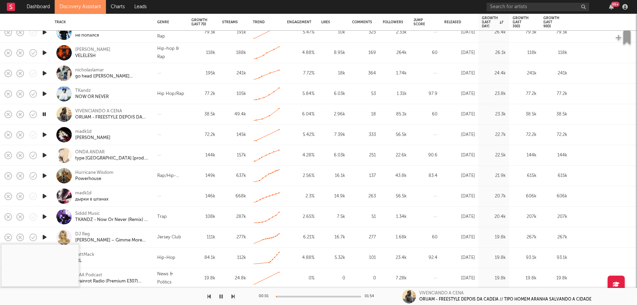
click at [43, 137] on icon "button" at bounding box center [44, 135] width 7 height 9
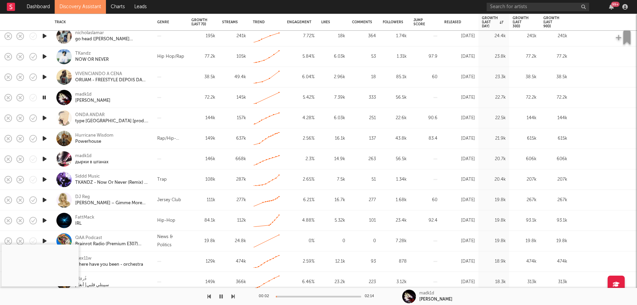
click at [42, 178] on icon "button" at bounding box center [44, 179] width 7 height 9
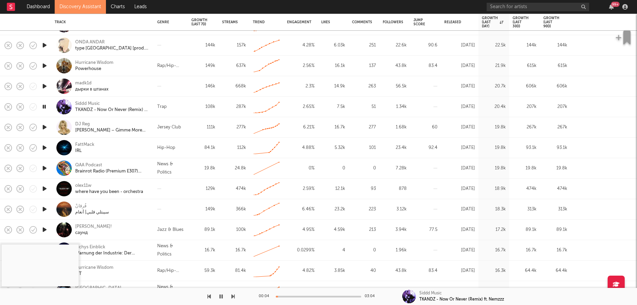
click at [301, 297] on div at bounding box center [318, 297] width 85 height 2
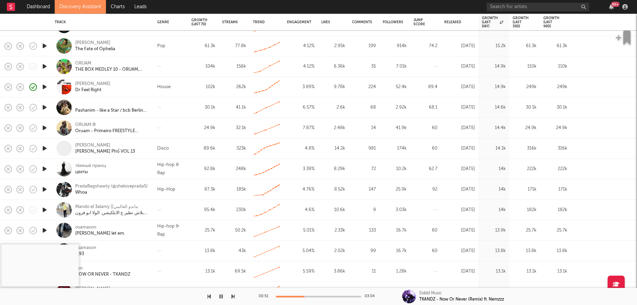
click at [46, 145] on icon "button" at bounding box center [44, 148] width 7 height 9
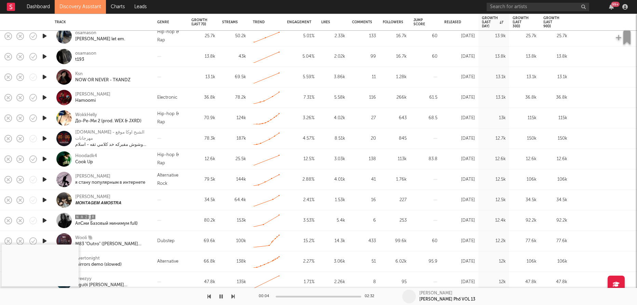
click at [46, 97] on icon "button" at bounding box center [44, 97] width 7 height 9
click at [282, 297] on div at bounding box center [318, 297] width 85 height 2
click at [290, 297] on div at bounding box center [318, 297] width 85 height 2
click at [298, 297] on div at bounding box center [318, 297] width 85 height 2
click at [106, 94] on div "[PERSON_NAME]" at bounding box center [92, 95] width 35 height 6
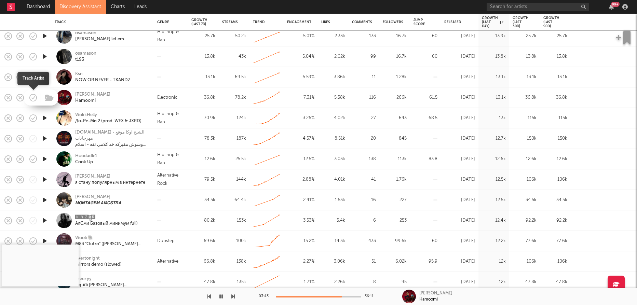
click at [34, 97] on icon "button" at bounding box center [34, 97] width 2 height 3
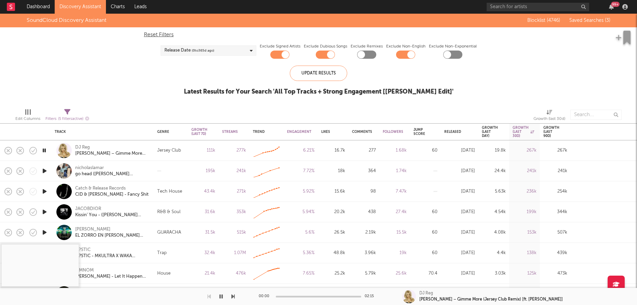
click at [424, 1] on nav "Dashboard Discovery Assistant Charts Leads 99 +" at bounding box center [318, 7] width 637 height 14
click at [44, 169] on icon "button" at bounding box center [44, 171] width 7 height 9
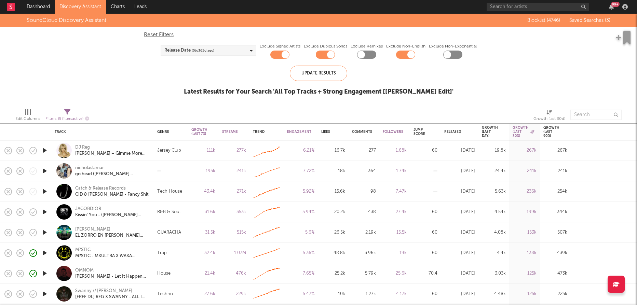
click at [44, 171] on icon "button" at bounding box center [44, 171] width 7 height 9
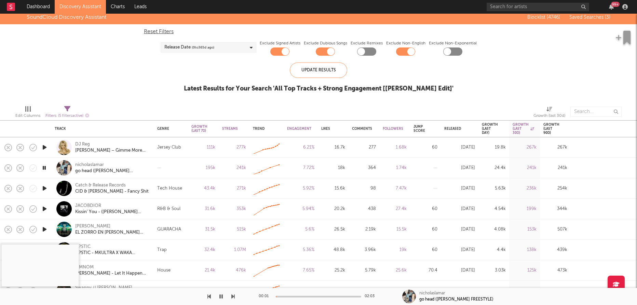
click at [44, 186] on icon "button" at bounding box center [44, 188] width 7 height 9
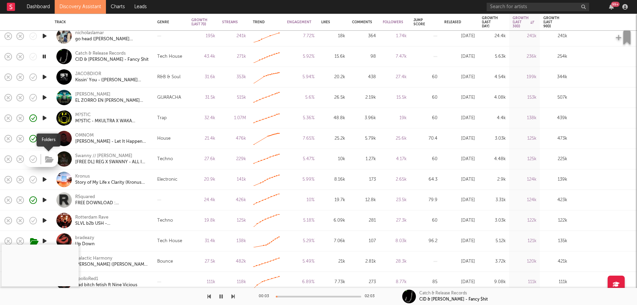
click at [45, 157] on icon "button" at bounding box center [49, 160] width 9 height 8
click at [43, 161] on icon "button" at bounding box center [44, 159] width 7 height 9
click at [29, 158] on icon "button" at bounding box center [33, 160] width 10 height 10
click at [46, 180] on icon "button" at bounding box center [44, 179] width 7 height 9
click at [33, 181] on icon "button" at bounding box center [34, 179] width 2 height 3
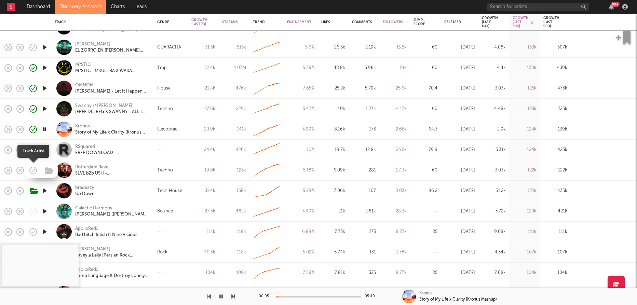
drag, startPoint x: 36, startPoint y: 170, endPoint x: 40, endPoint y: 169, distance: 4.3
click at [36, 170] on icon "button" at bounding box center [33, 171] width 10 height 10
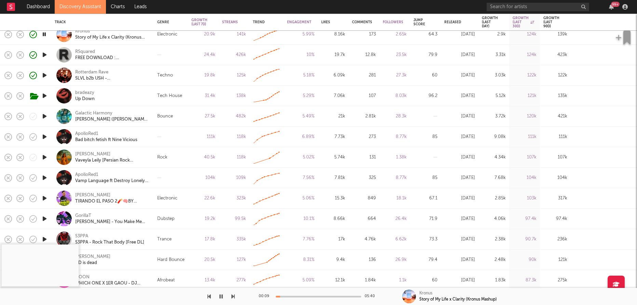
click at [44, 115] on icon "button" at bounding box center [44, 116] width 7 height 9
click at [223, 296] on button "button" at bounding box center [221, 296] width 7 height 17
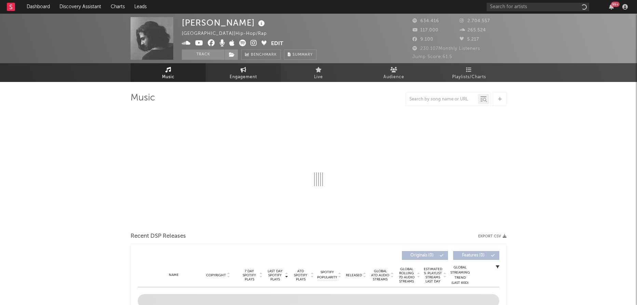
select select "6m"
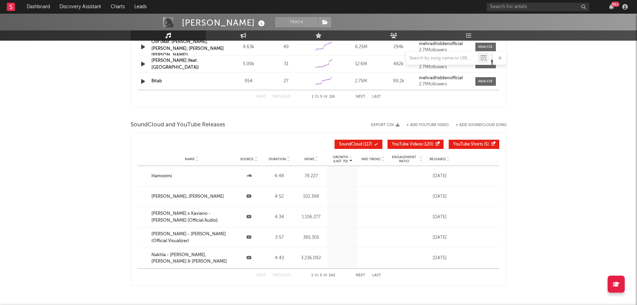
scroll to position [711, 0]
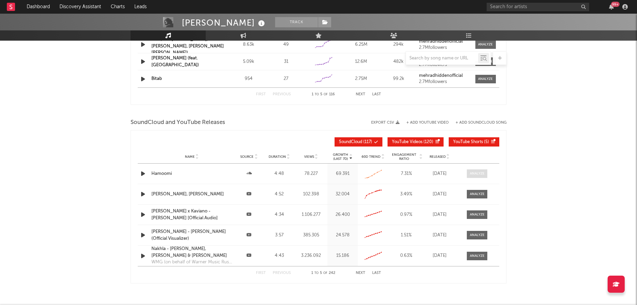
click at [471, 171] on div at bounding box center [477, 173] width 15 height 5
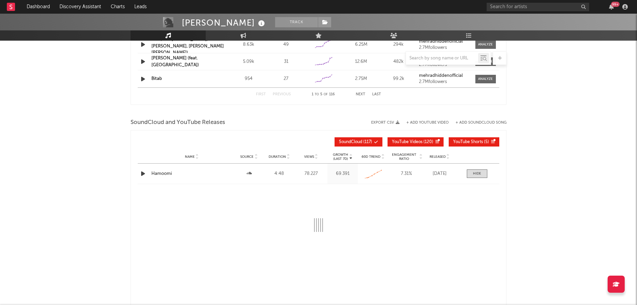
select select "All"
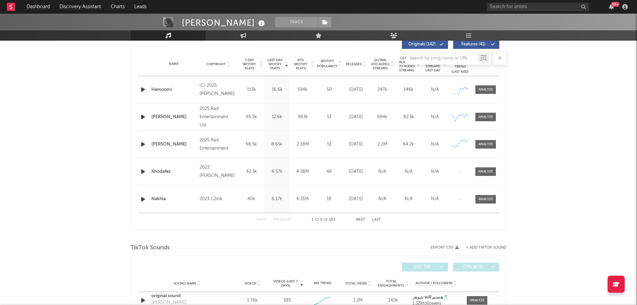
scroll to position [245, 0]
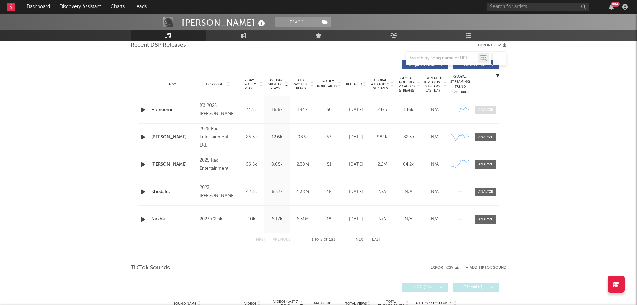
click at [486, 113] on span at bounding box center [486, 110] width 21 height 9
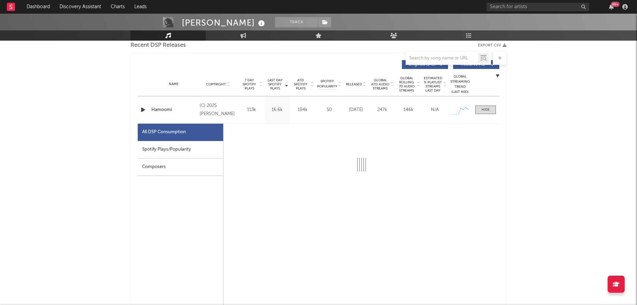
select select "1w"
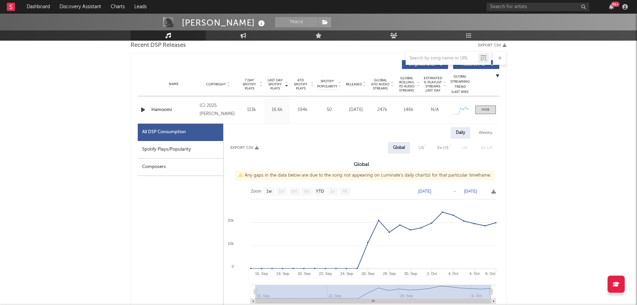
click at [191, 152] on div "Spotify Plays/Popularity" at bounding box center [180, 149] width 85 height 17
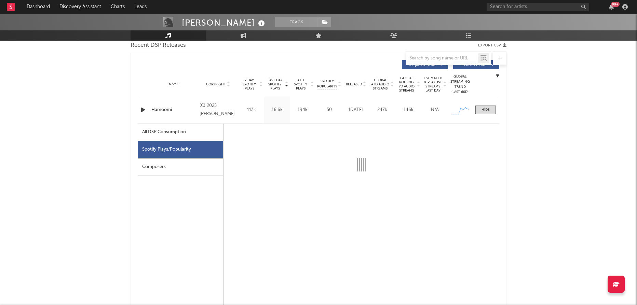
select select "1w"
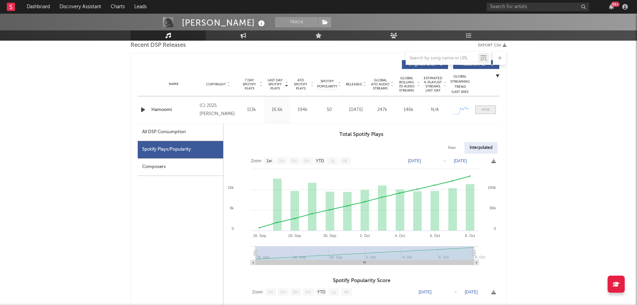
click at [490, 113] on span at bounding box center [486, 110] width 21 height 9
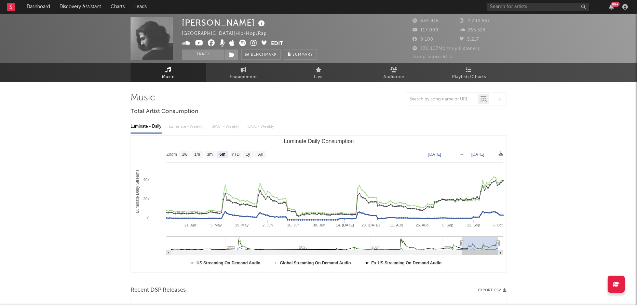
scroll to position [0, 0]
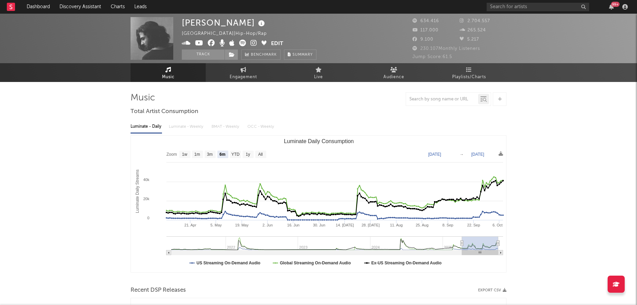
click at [257, 24] on icon at bounding box center [262, 24] width 10 height 10
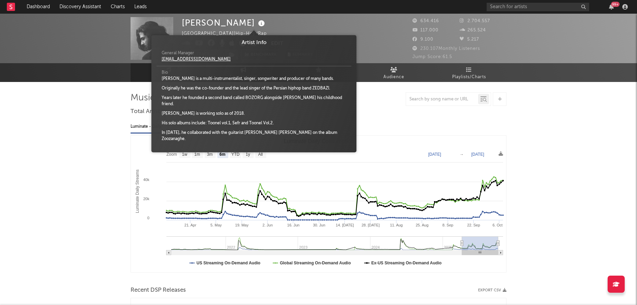
click at [257, 24] on icon at bounding box center [262, 24] width 10 height 10
click at [257, 22] on icon at bounding box center [262, 24] width 10 height 10
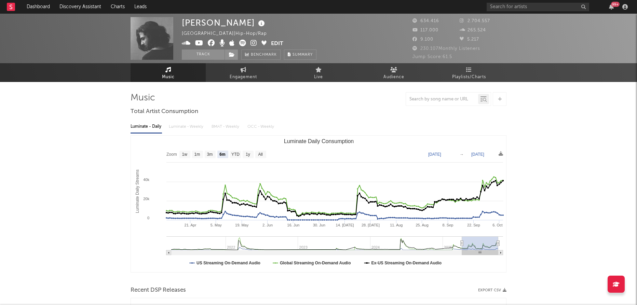
click at [186, 42] on icon at bounding box center [186, 43] width 9 height 7
click at [202, 42] on icon at bounding box center [199, 43] width 8 height 7
click at [252, 42] on icon at bounding box center [254, 43] width 6 height 7
